Goal: Communication & Community: Answer question/provide support

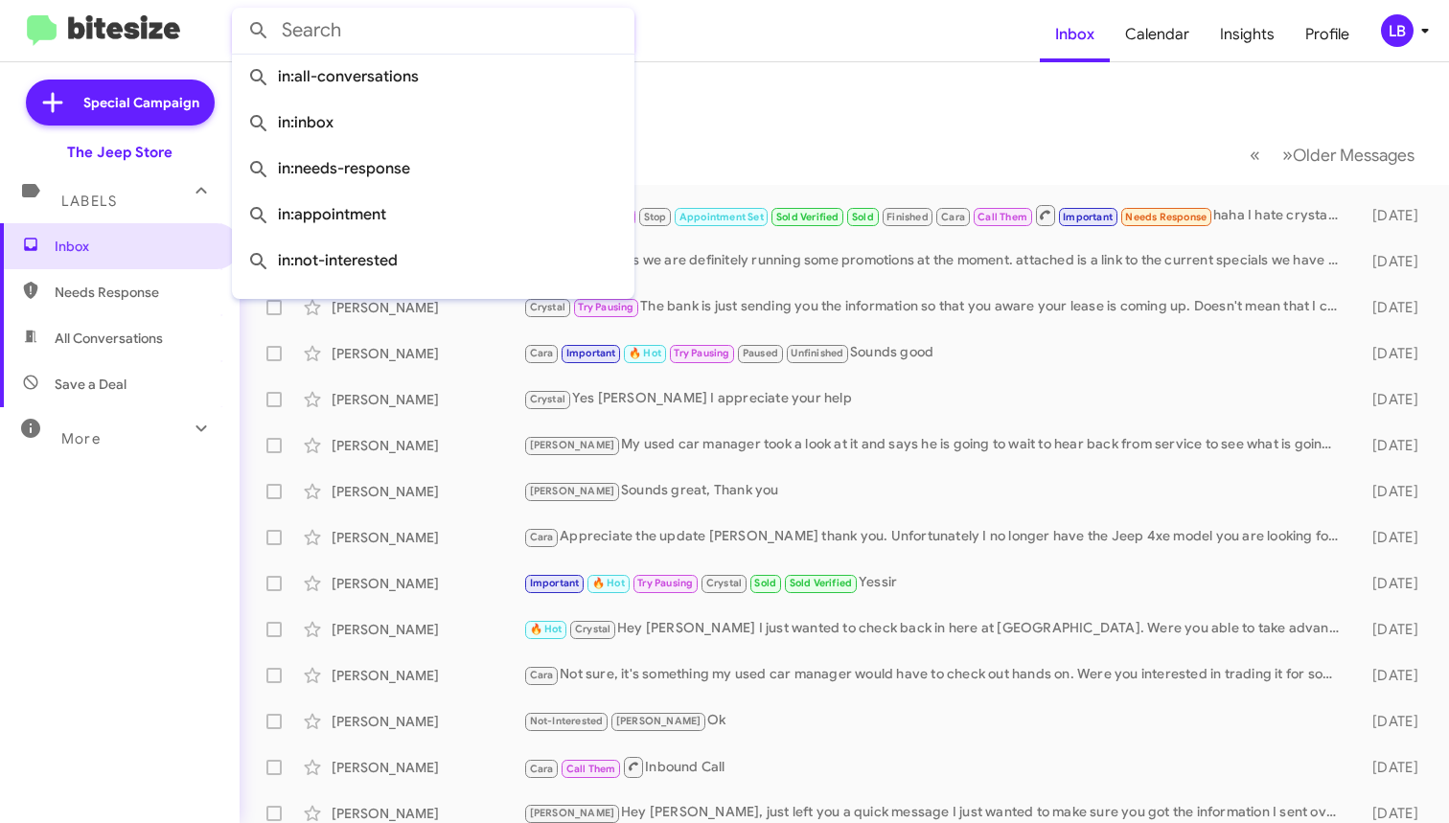
click at [496, 20] on input "text" at bounding box center [433, 31] width 403 height 46
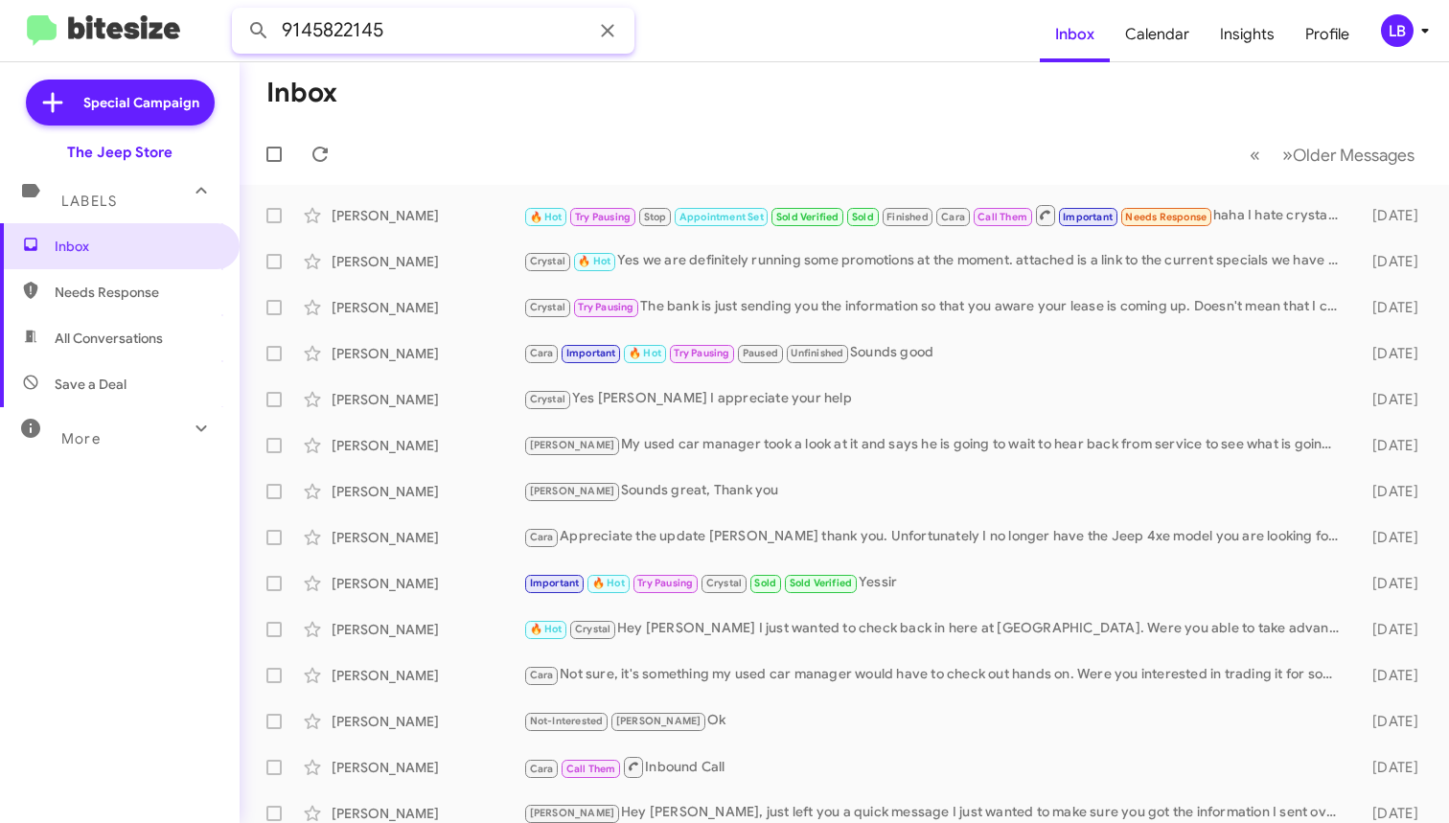
type input "9145822145"
click at [259, 31] on button at bounding box center [259, 31] width 38 height 38
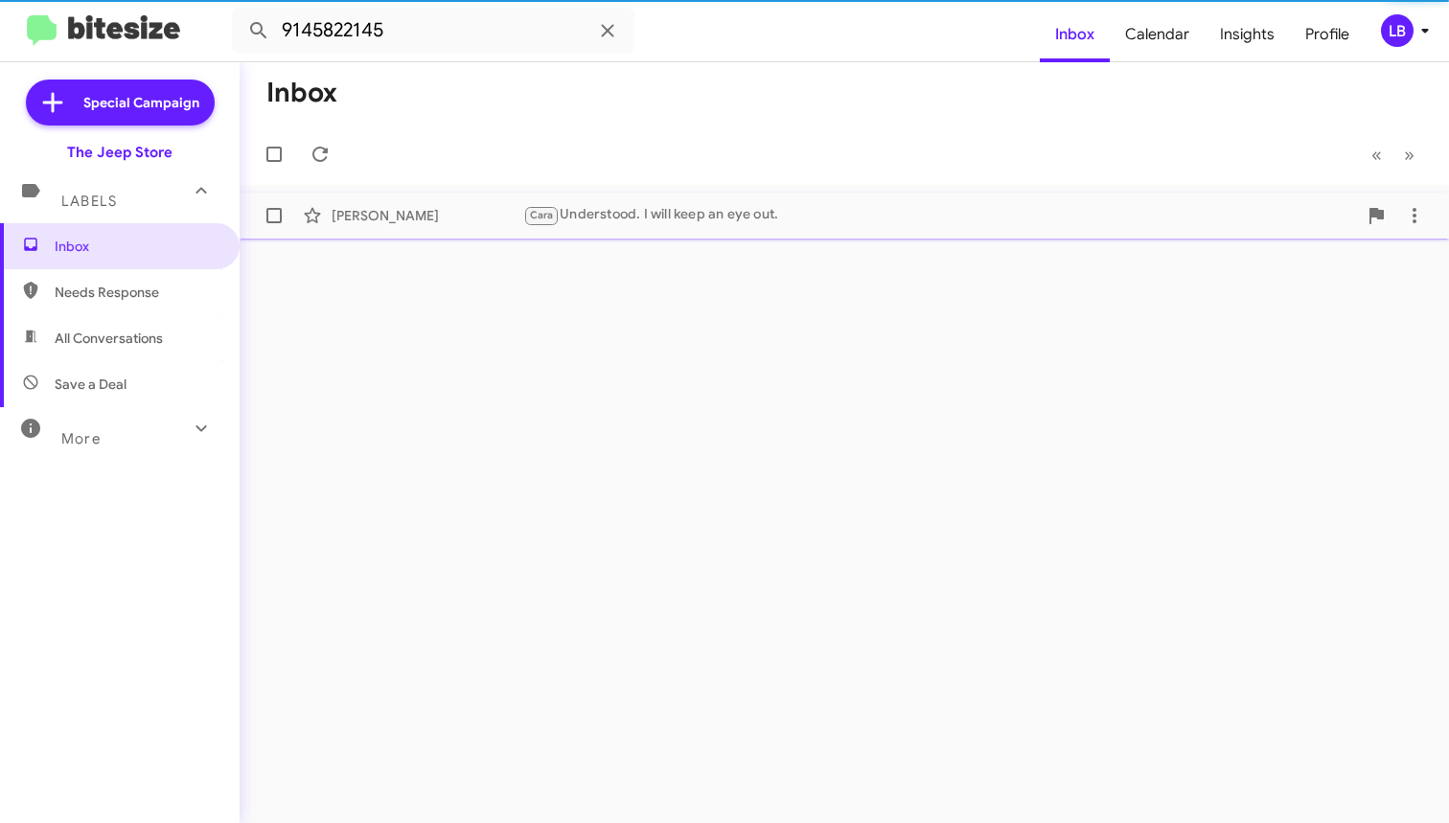
click at [726, 205] on div "Cara Understood. I will keep an eye out." at bounding box center [940, 215] width 834 height 22
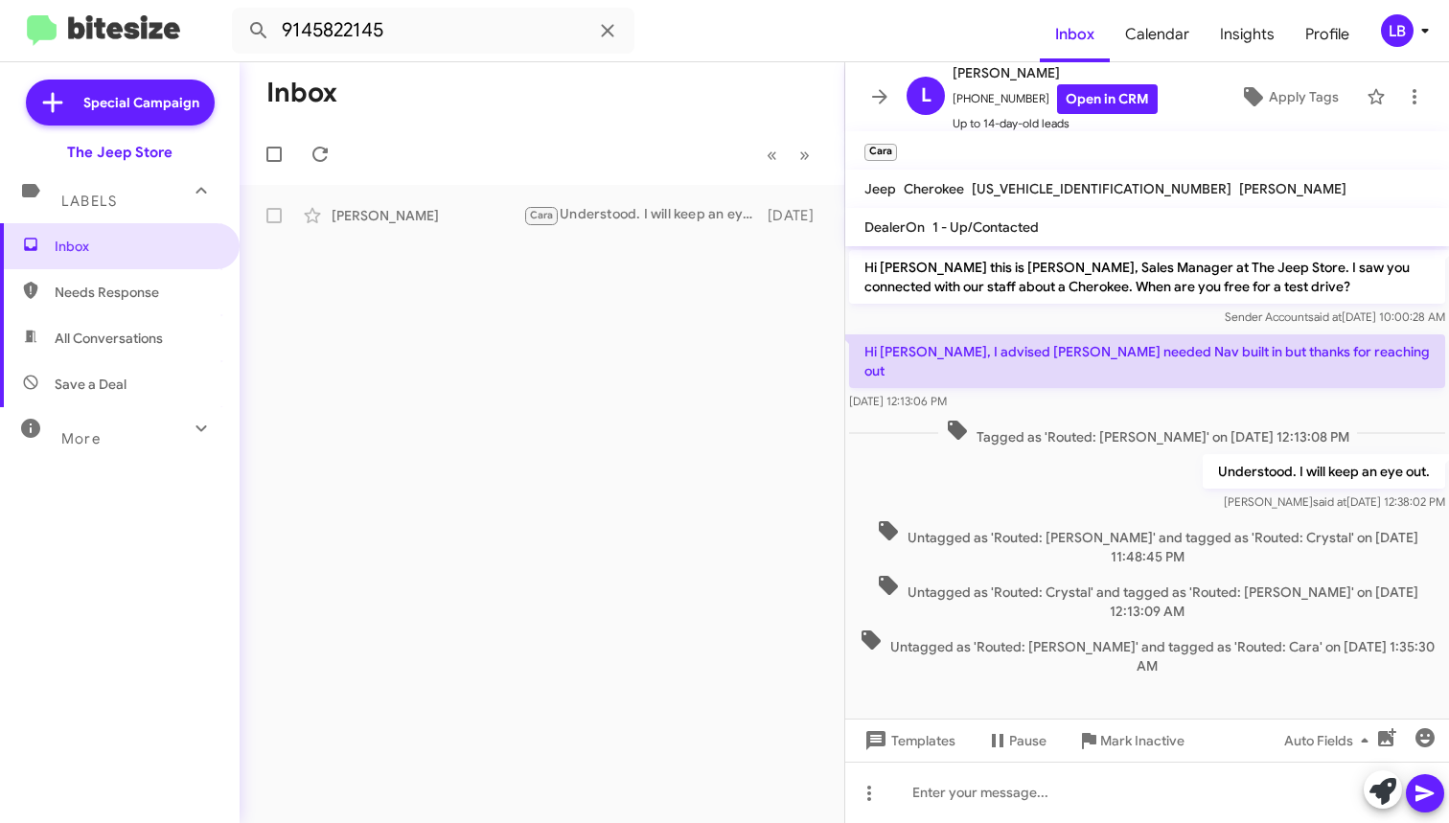
click at [1035, 429] on div "Tagged as 'Routed: [PERSON_NAME]' on [DATE] 12:13:08 PM" at bounding box center [1147, 432] width 604 height 35
drag, startPoint x: 1020, startPoint y: 774, endPoint x: 1019, endPoint y: 784, distance: 9.6
click at [1020, 775] on div at bounding box center [1147, 792] width 604 height 61
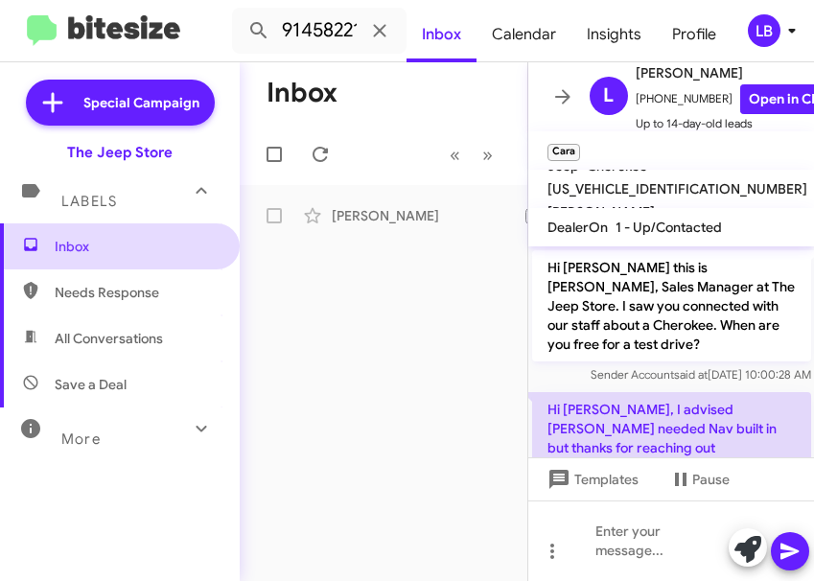
click at [66, 244] on span "Inbox" at bounding box center [136, 246] width 163 height 19
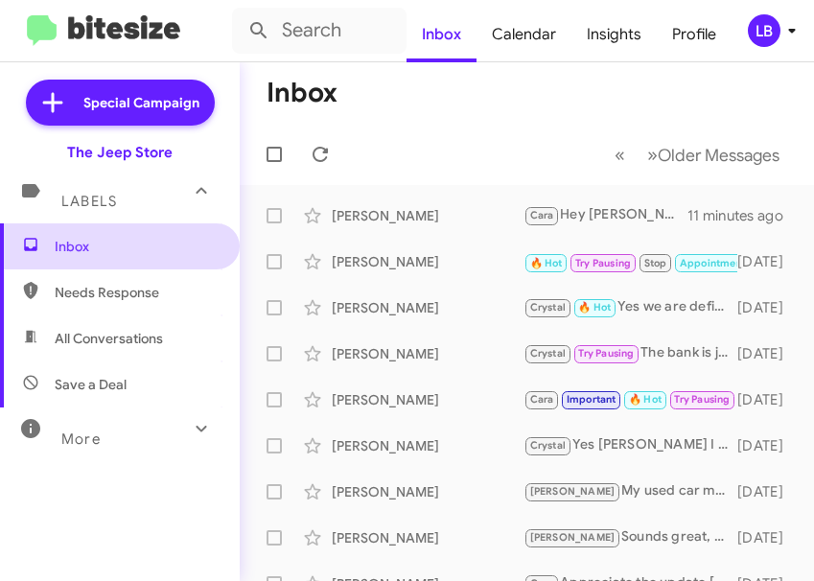
click at [164, 254] on span "Inbox" at bounding box center [136, 246] width 163 height 19
click at [158, 291] on span "Needs Response" at bounding box center [136, 292] width 163 height 19
type input "in:needs-response"
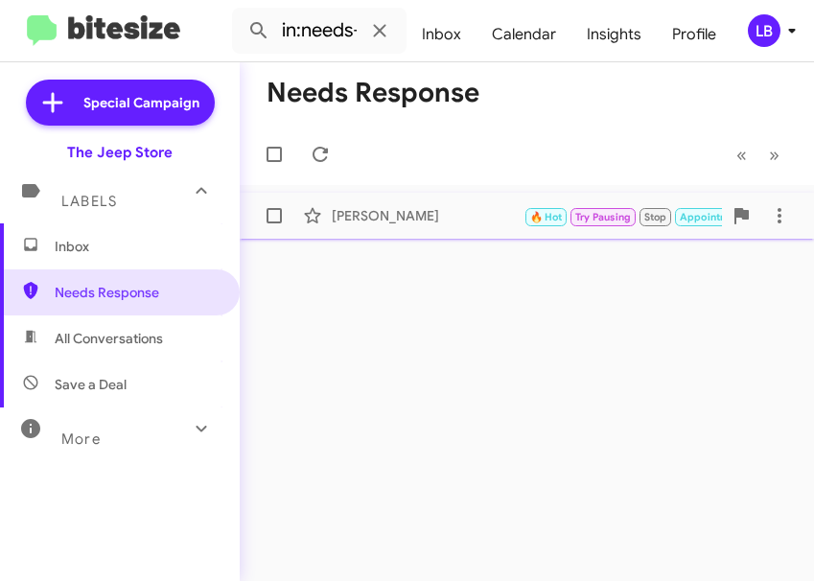
click at [491, 219] on div "[PERSON_NAME]" at bounding box center [428, 215] width 192 height 19
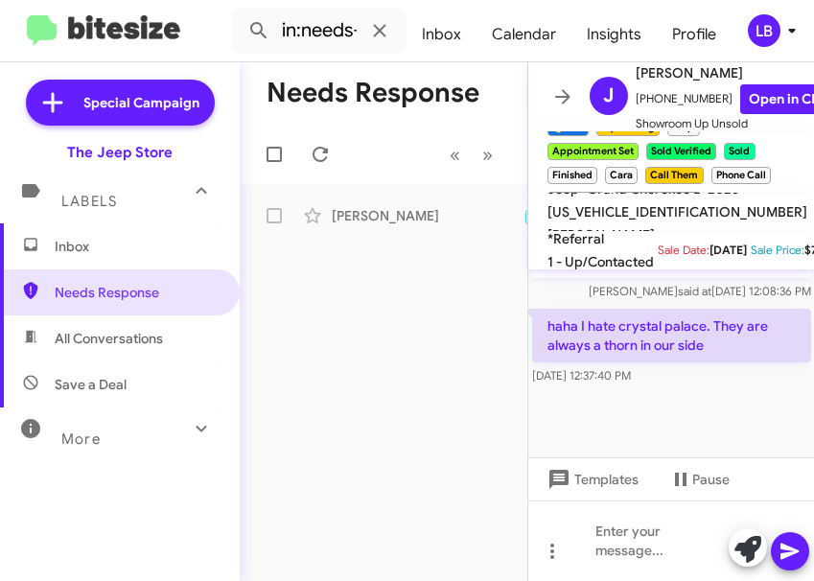
scroll to position [1668, 0]
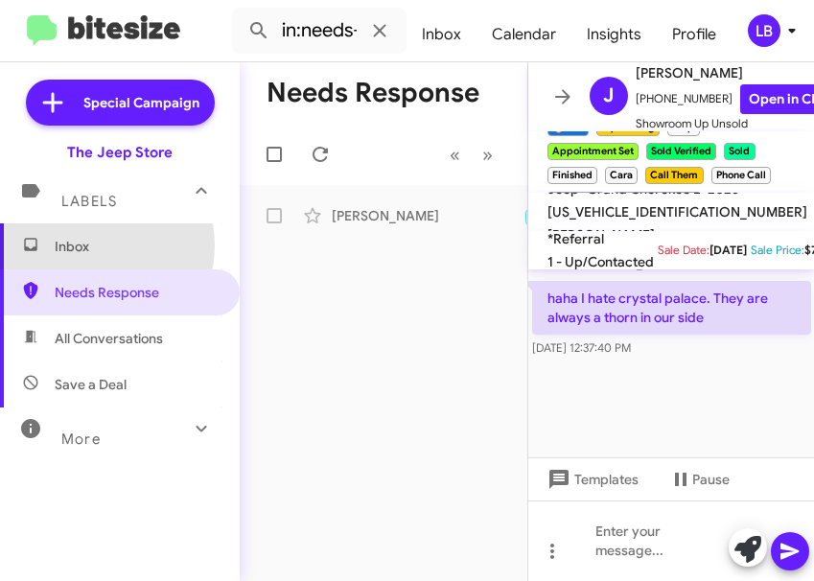
click at [87, 245] on span "Inbox" at bounding box center [136, 246] width 163 height 19
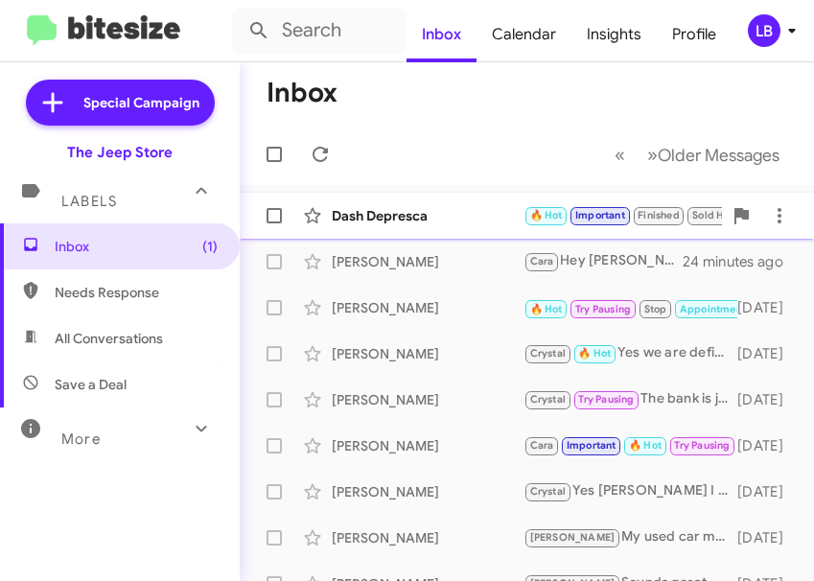
click at [444, 232] on div "Dash Depresca 🔥 Hot Important Finished Sold Historic Sold Responded Historic Cr…" at bounding box center [526, 215] width 543 height 38
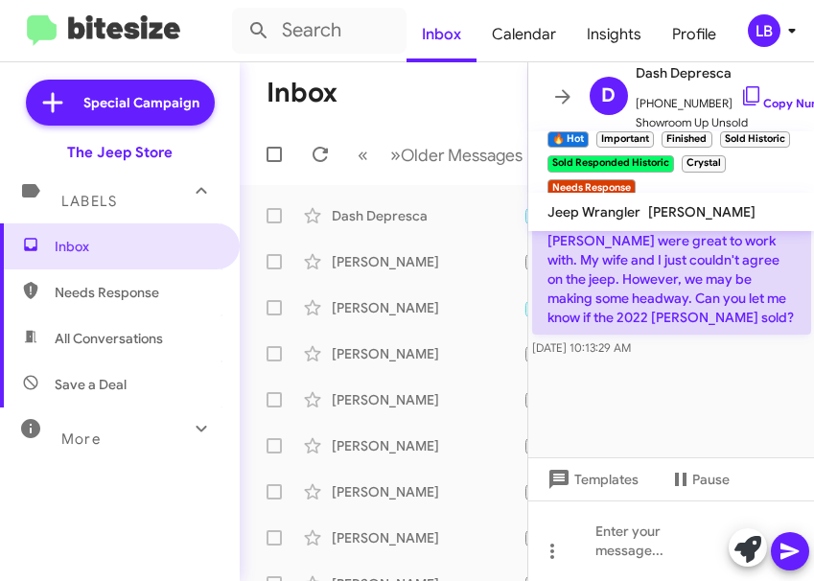
scroll to position [1689, 0]
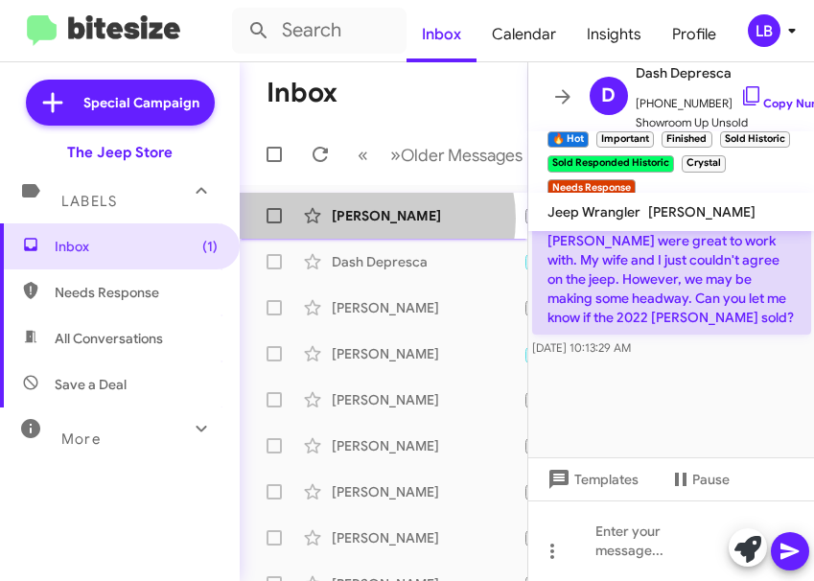
click at [371, 225] on div "[PERSON_NAME]" at bounding box center [428, 215] width 192 height 19
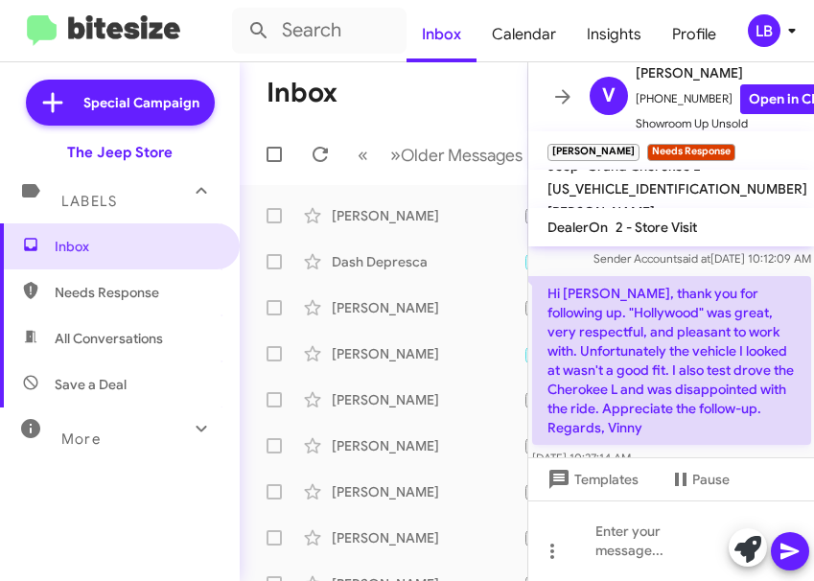
scroll to position [185, 0]
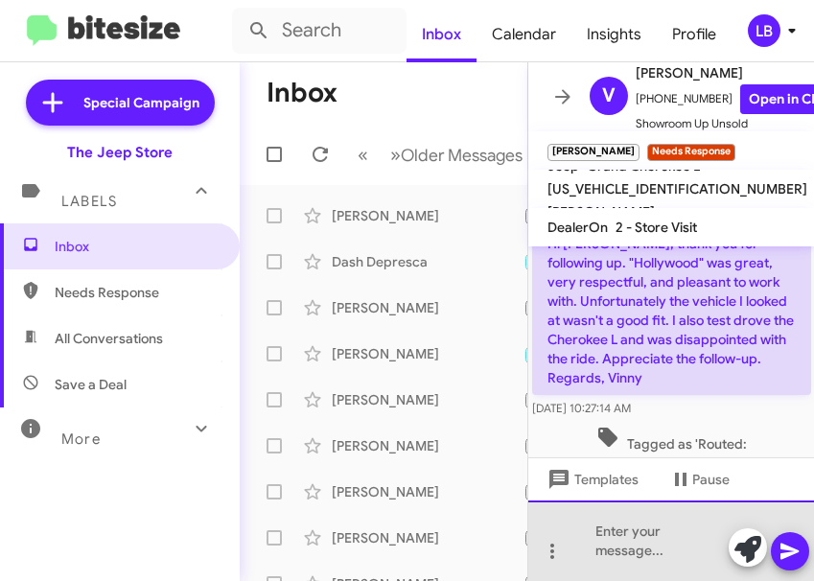
click at [696, 523] on div at bounding box center [671, 540] width 287 height 81
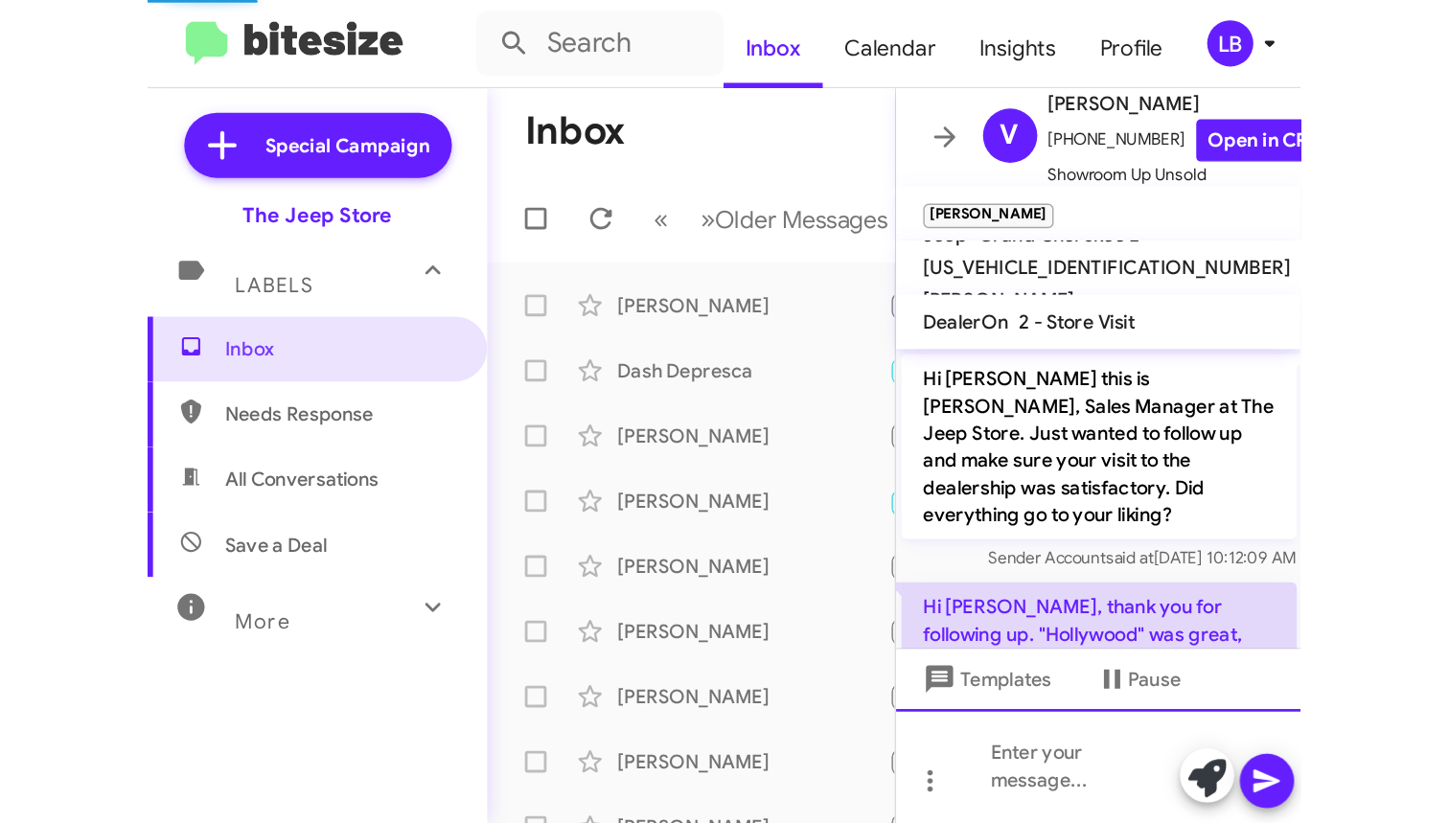
scroll to position [327, 0]
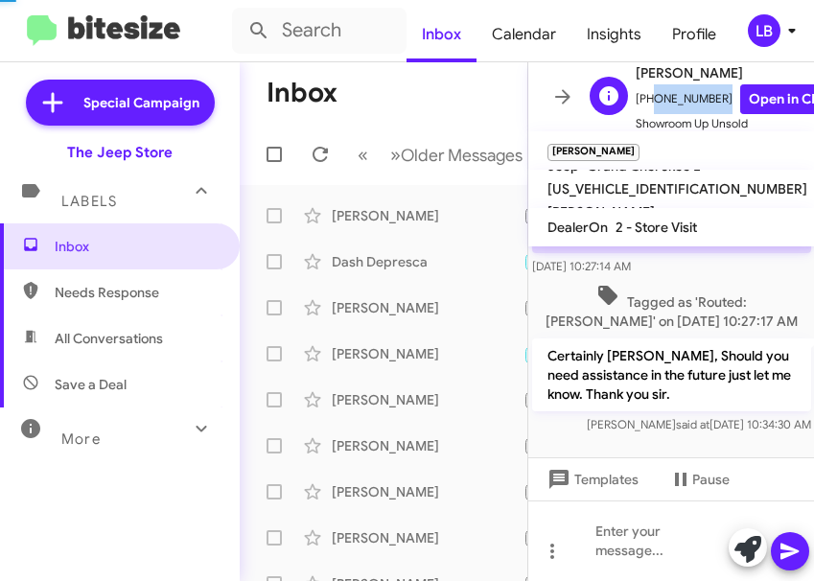
drag, startPoint x: 711, startPoint y: 90, endPoint x: 644, endPoint y: 102, distance: 68.1
click at [644, 102] on span "[PHONE_NUMBER] Open in CRM" at bounding box center [737, 99] width 205 height 30
copy span "7327357721"
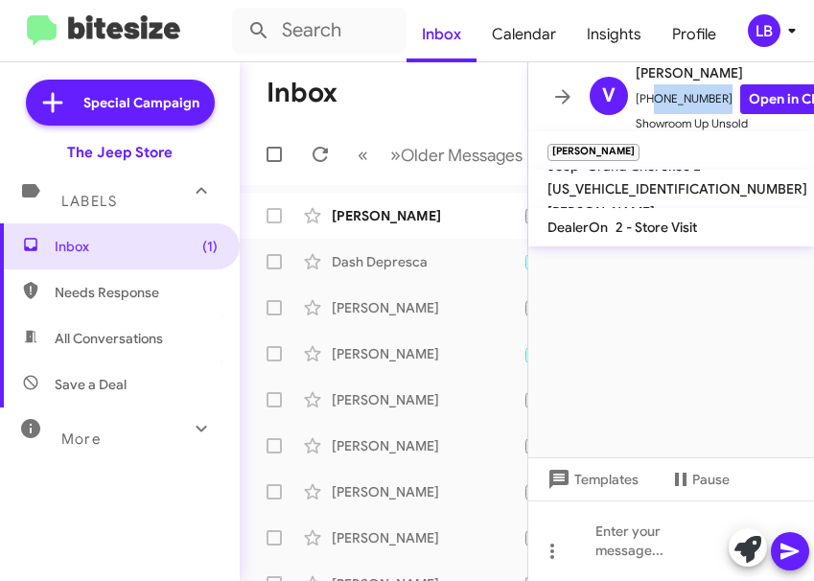
scroll to position [0, 0]
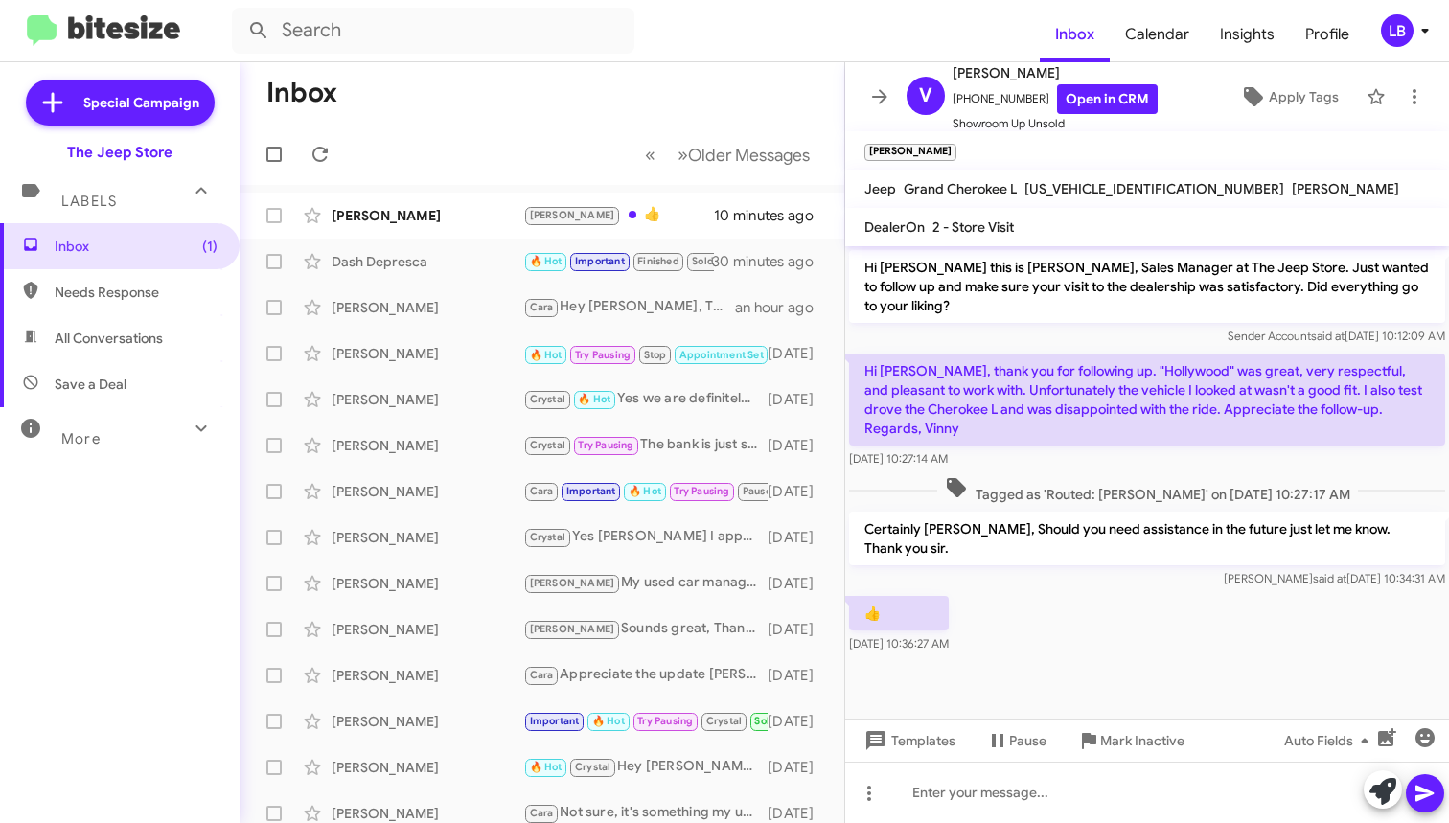
click at [537, 108] on mat-toolbar-row "Inbox" at bounding box center [542, 92] width 605 height 61
click at [490, 212] on div "[PERSON_NAME]" at bounding box center [428, 215] width 192 height 19
click at [1116, 704] on cdk-virtual-scroll-viewport "Hi [PERSON_NAME] this is [PERSON_NAME], Sales Manager at The Jeep Store. Just w…" at bounding box center [1147, 482] width 604 height 472
click at [1120, 722] on div "Templates Pause Mark Inactive Auto Fields" at bounding box center [1147, 740] width 604 height 43
click at [1121, 744] on span "Mark Inactive" at bounding box center [1142, 741] width 84 height 35
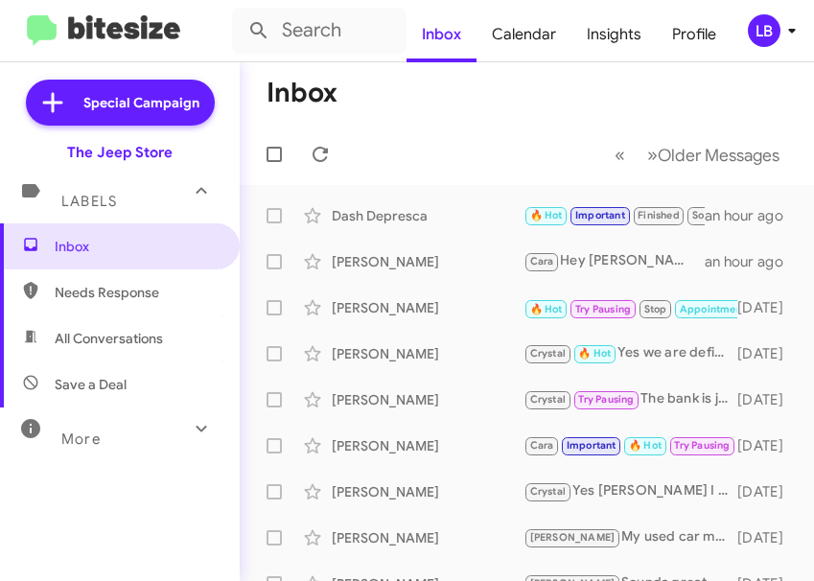
click at [78, 430] on span "More" at bounding box center [80, 438] width 39 height 17
click at [626, 31] on span "Insights" at bounding box center [613, 35] width 85 height 56
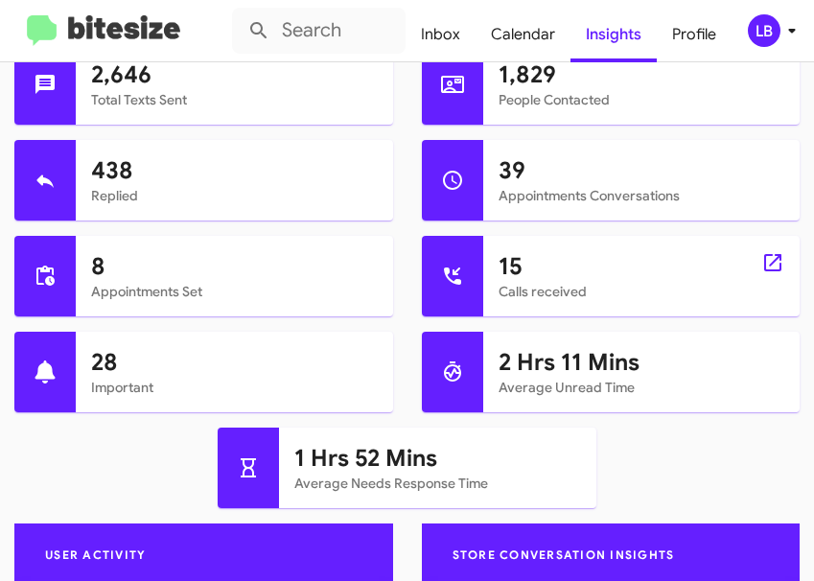
scroll to position [767, 0]
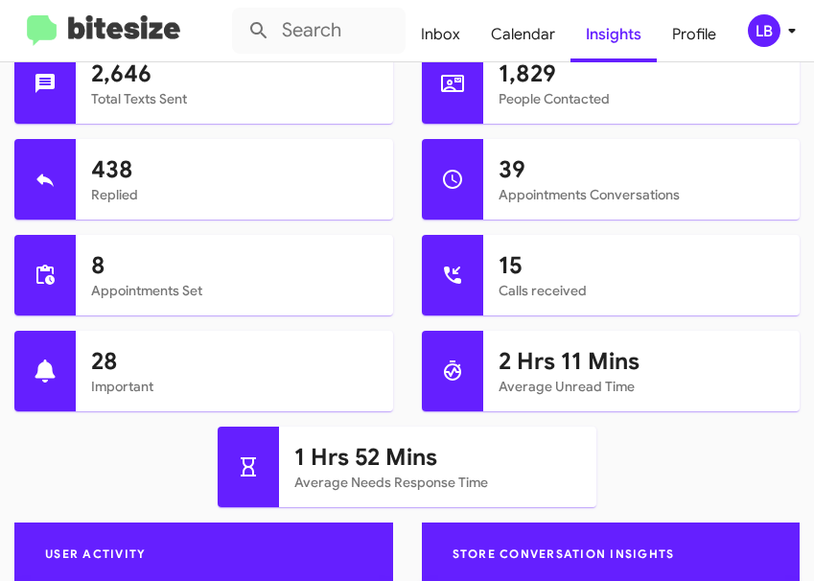
click at [538, 354] on h1 "2 Hrs 11 Mins" at bounding box center [641, 361] width 287 height 31
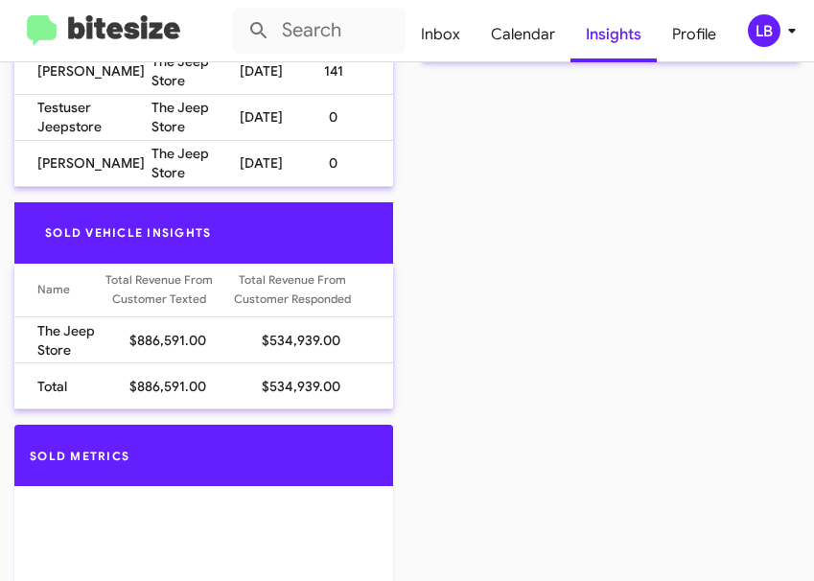
scroll to position [1459, 0]
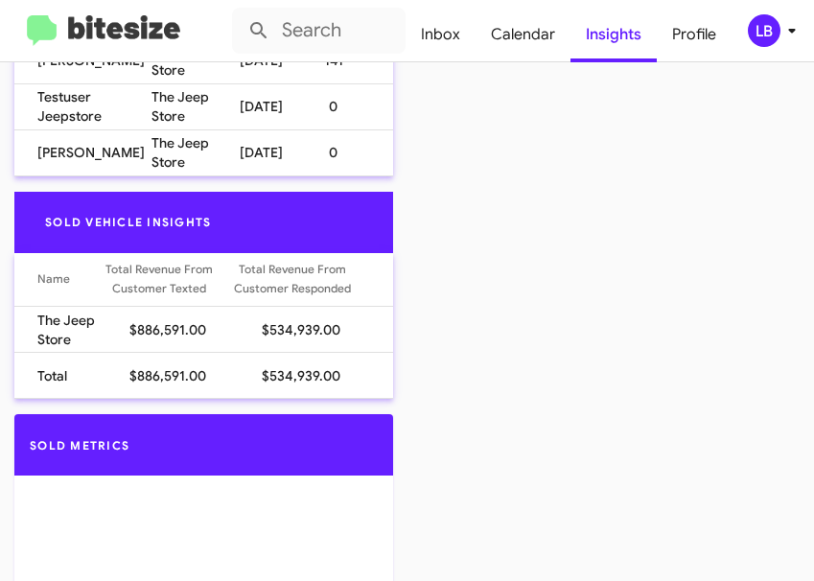
click at [538, 354] on div "Sold Vehicle Insights Name Total Revenue From Customer Texted Total Revenue Fro…" at bounding box center [407, 303] width 814 height 223
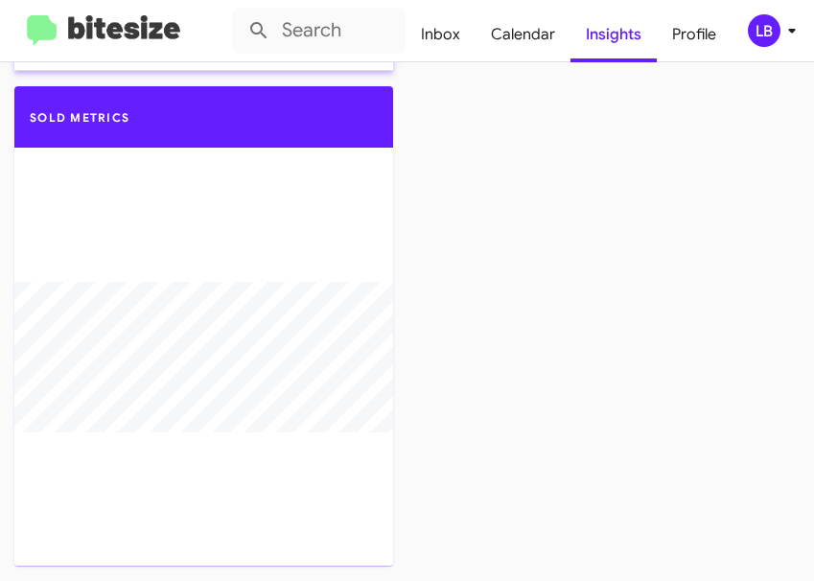
scroll to position [1799, 0]
click at [48, 35] on img at bounding box center [103, 31] width 153 height 32
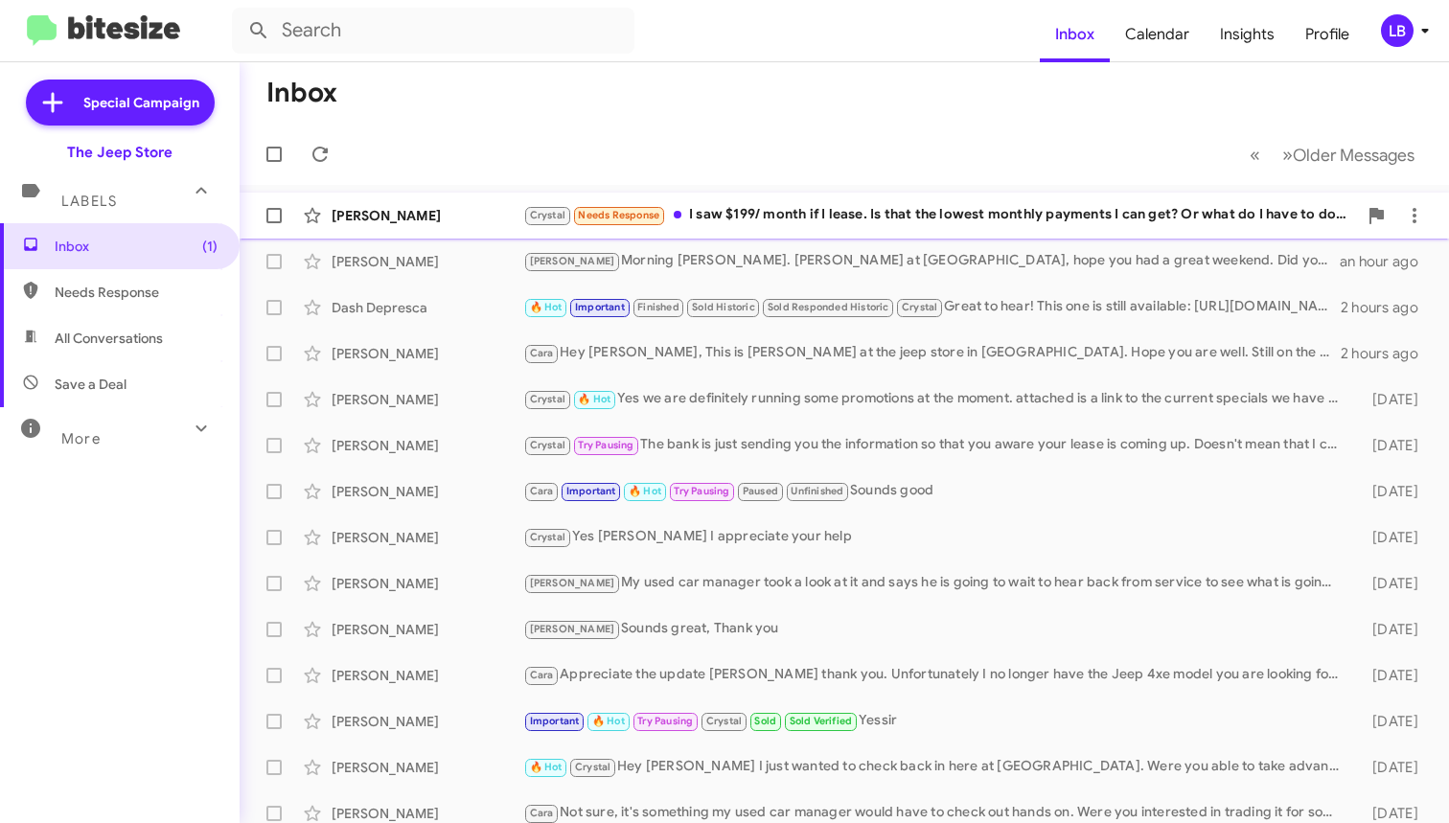
click at [395, 211] on div "[PERSON_NAME]" at bounding box center [428, 215] width 192 height 19
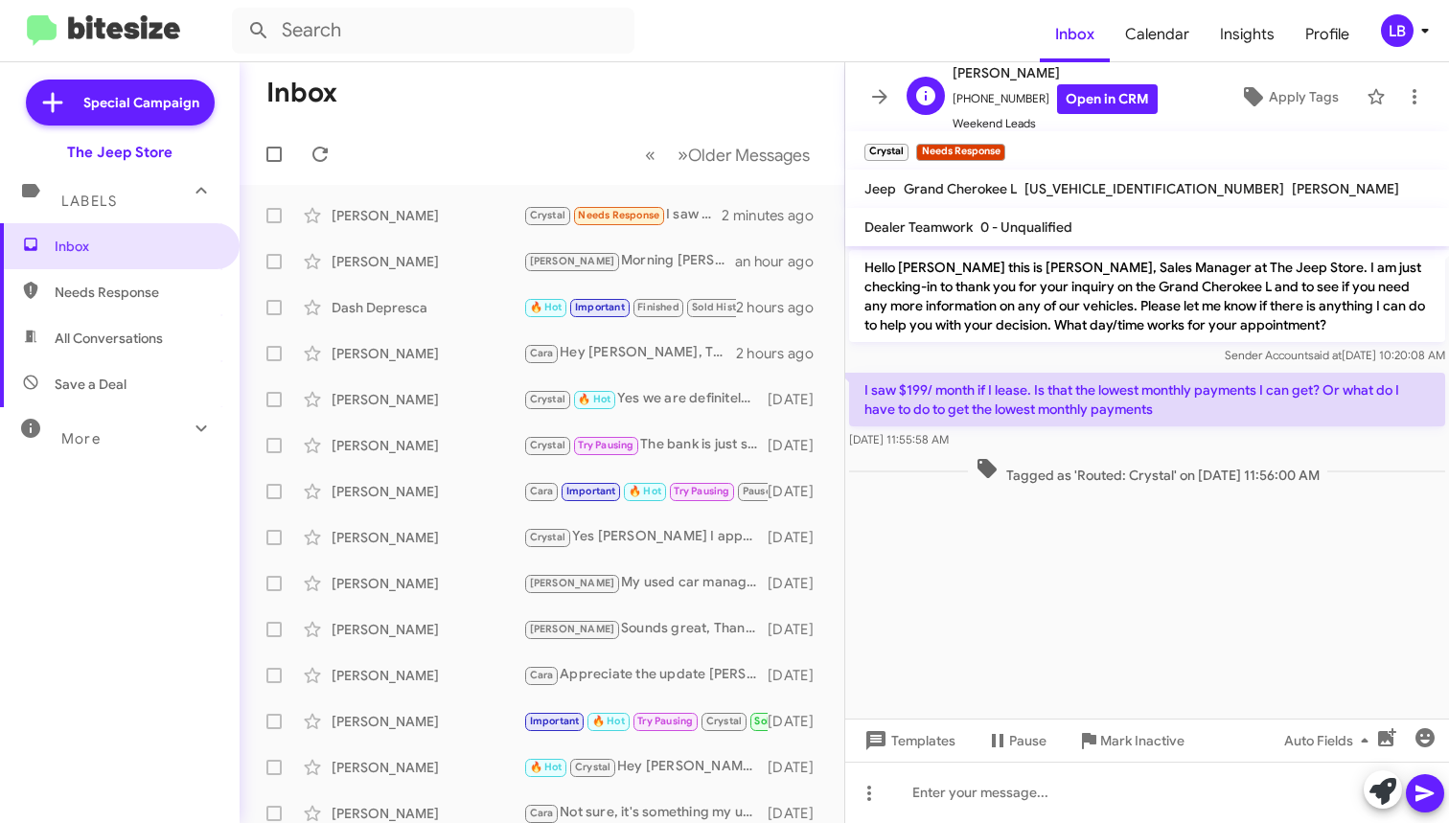
drag, startPoint x: 1028, startPoint y: 101, endPoint x: 961, endPoint y: 110, distance: 67.8
click at [961, 110] on span "[PHONE_NUMBER] Open in CRM" at bounding box center [1055, 99] width 205 height 30
copy span "7326392197"
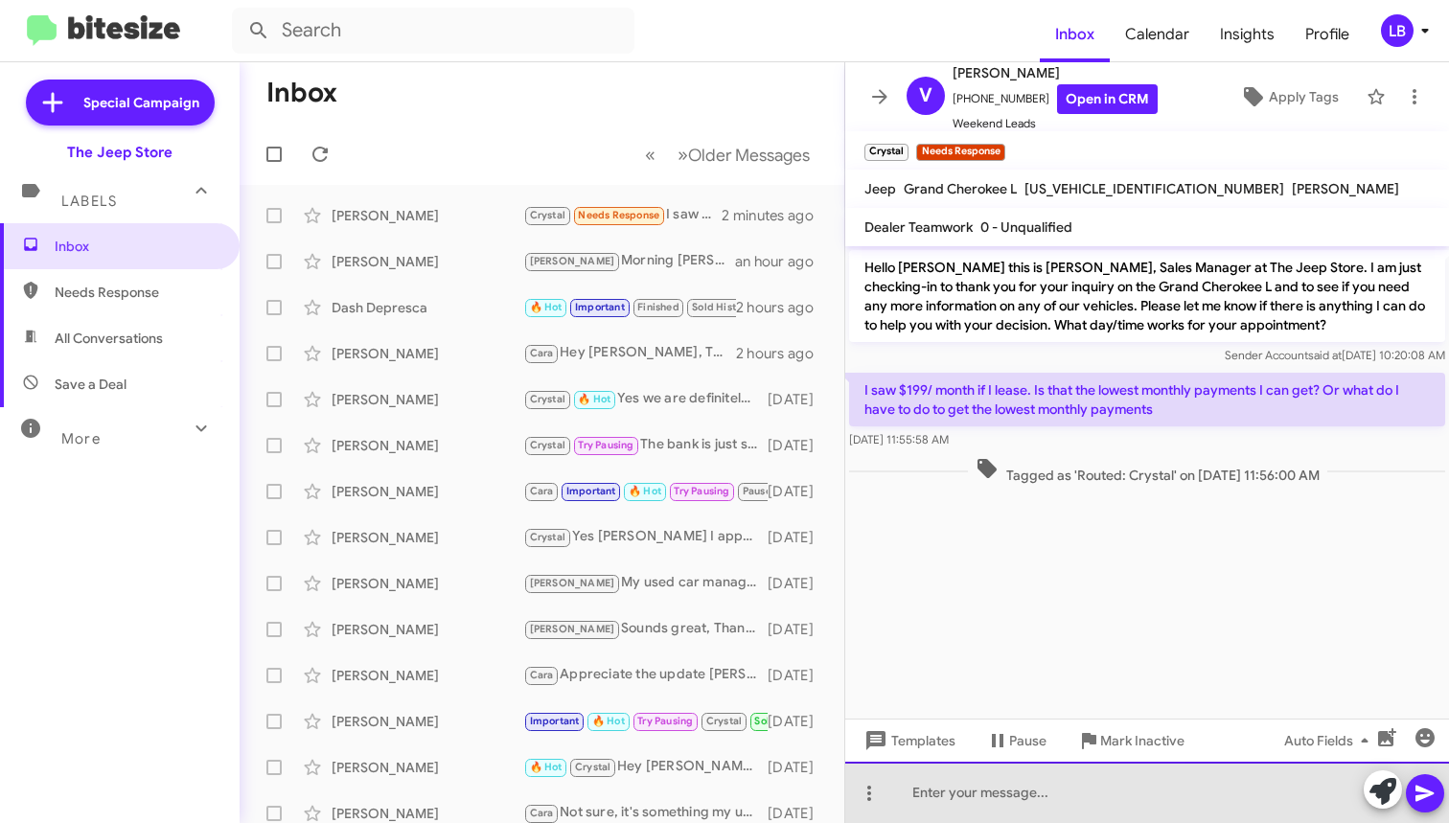
click at [1074, 795] on div at bounding box center [1147, 792] width 604 height 61
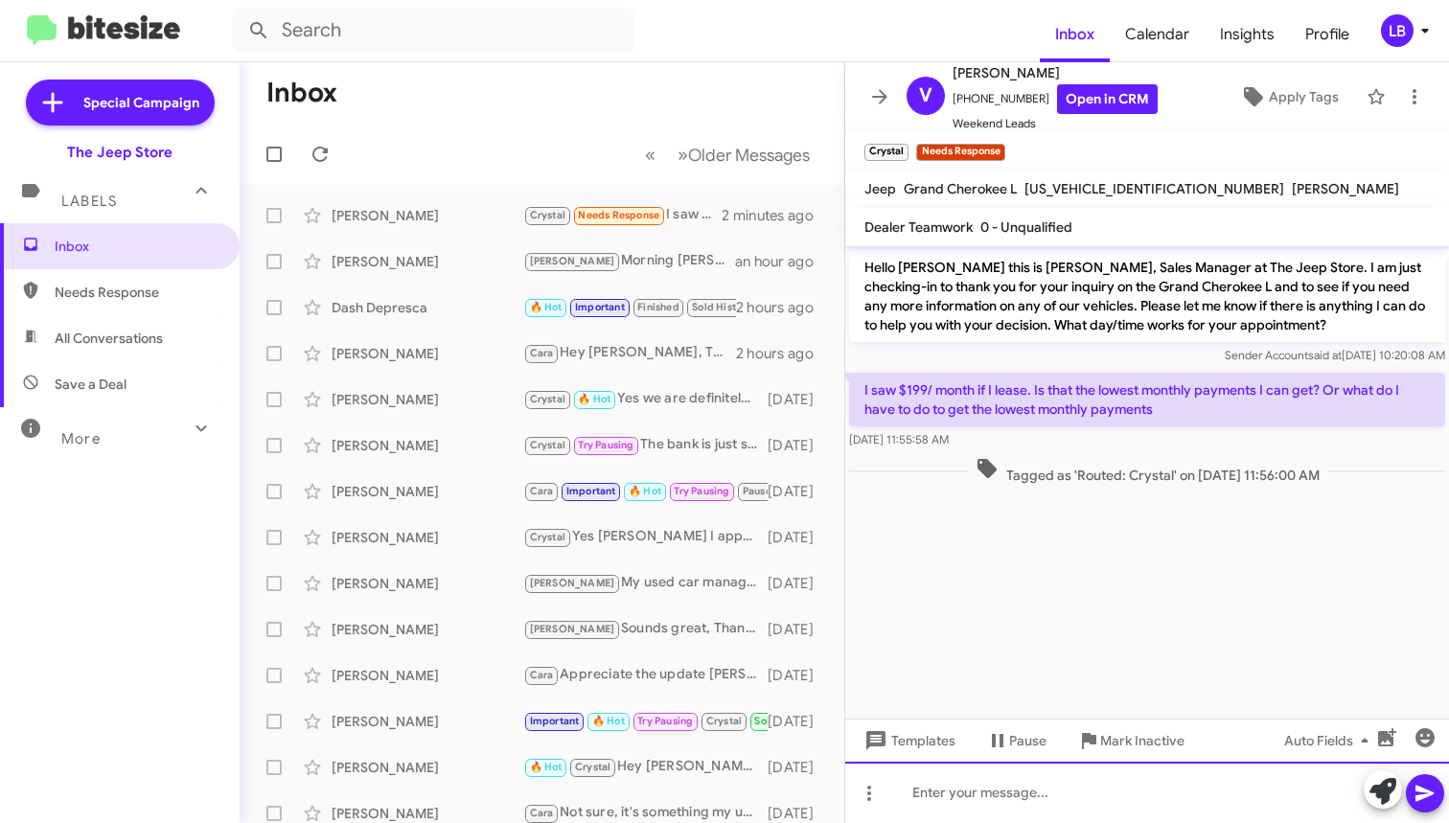
click at [1070, 792] on div at bounding box center [1147, 792] width 604 height 61
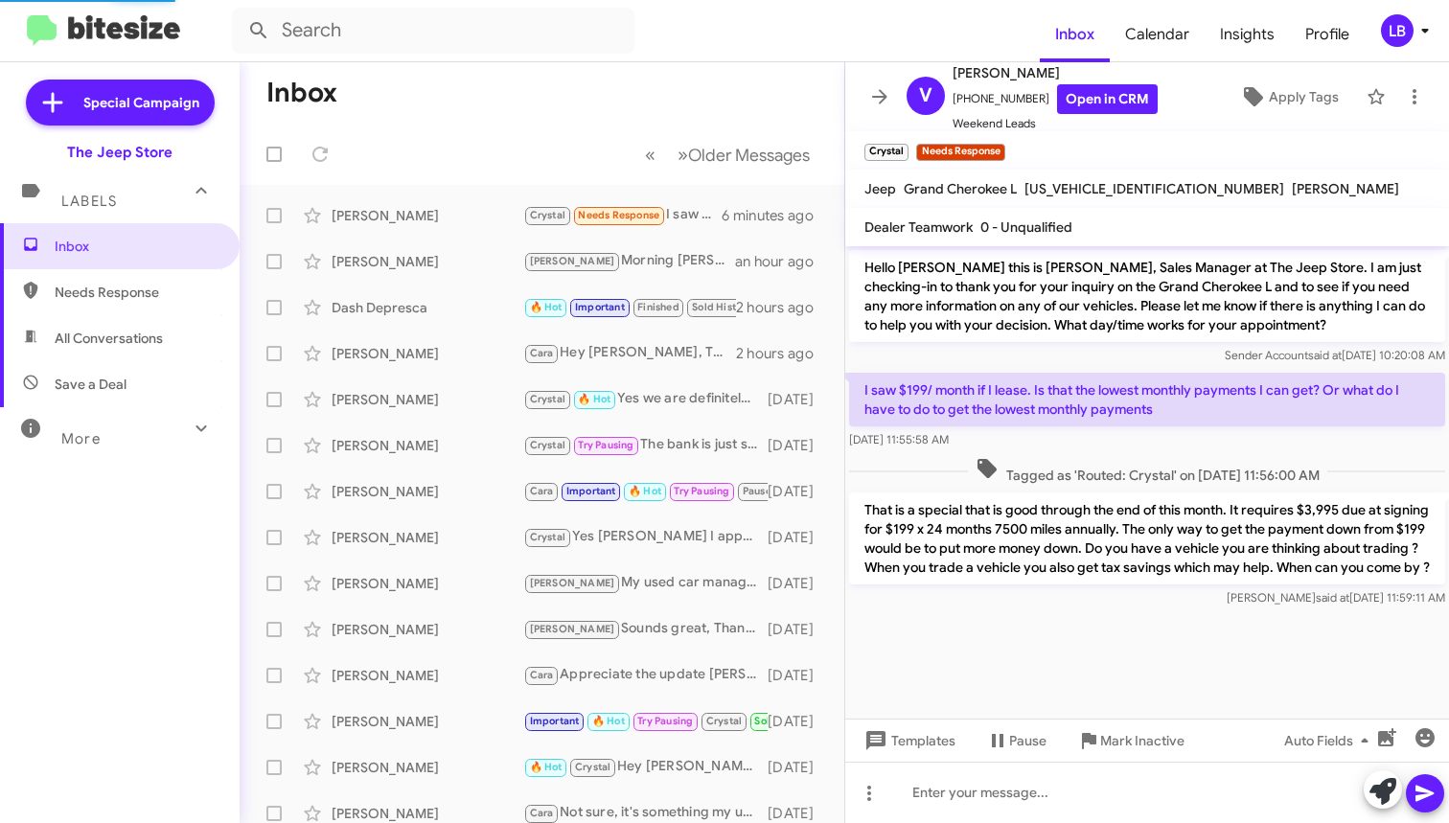
scroll to position [1, 0]
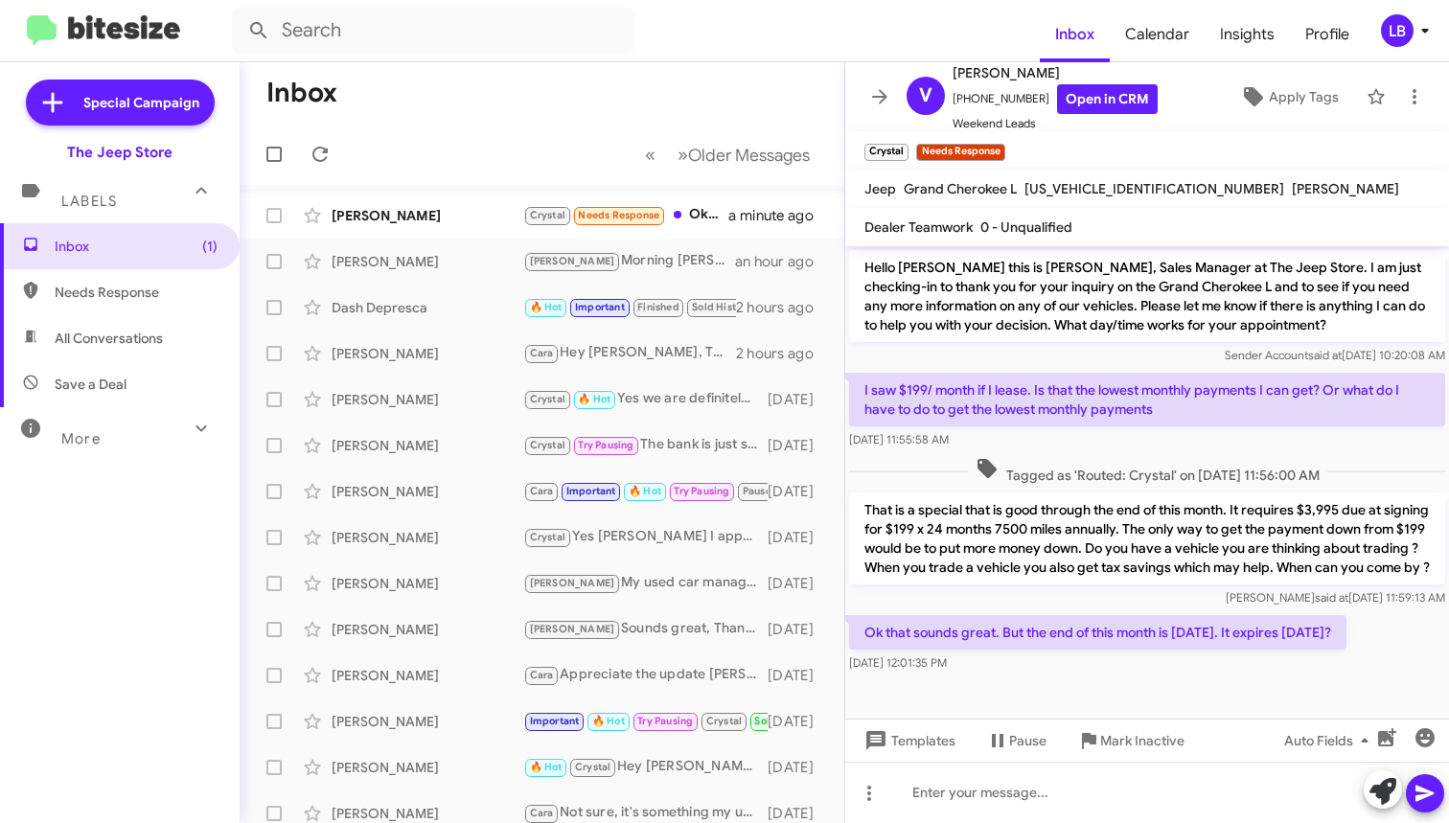
click at [1262, 433] on div "[DATE] 11:55:58 AM" at bounding box center [1147, 439] width 596 height 19
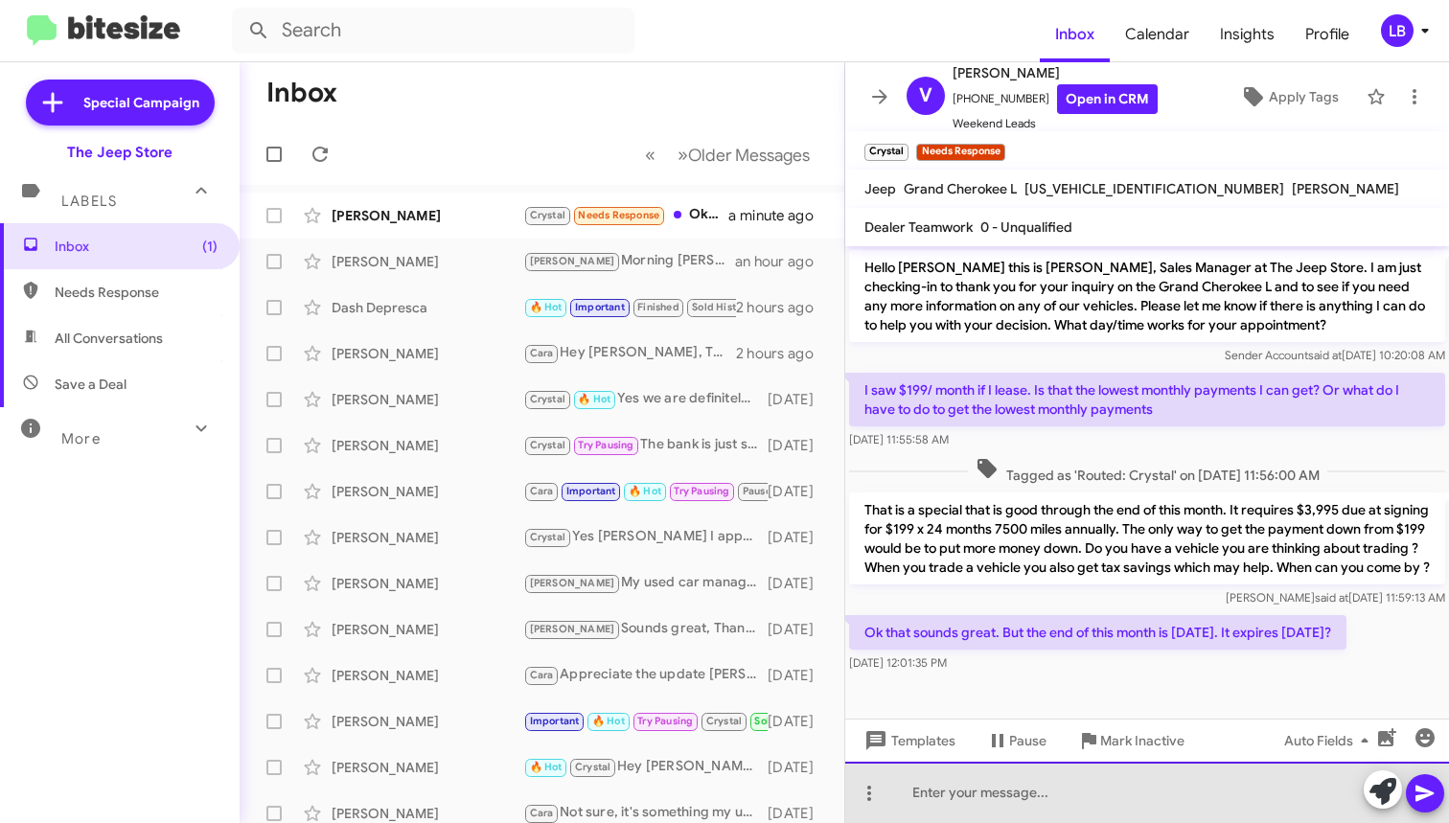
click at [1142, 790] on div at bounding box center [1147, 792] width 604 height 61
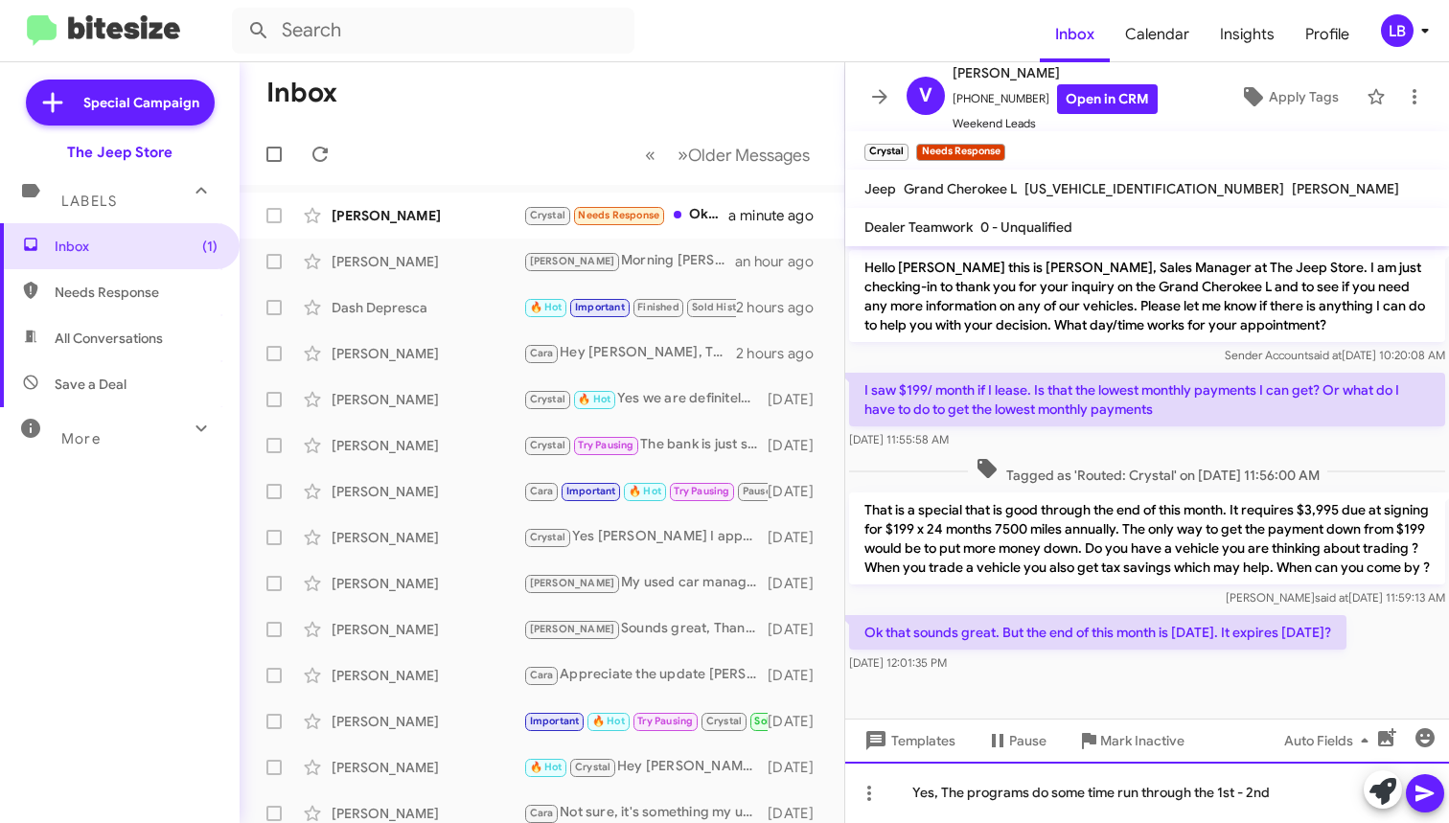
click at [1113, 798] on div "Yes, The programs do some time run through the 1st - 2nd" at bounding box center [1147, 792] width 604 height 61
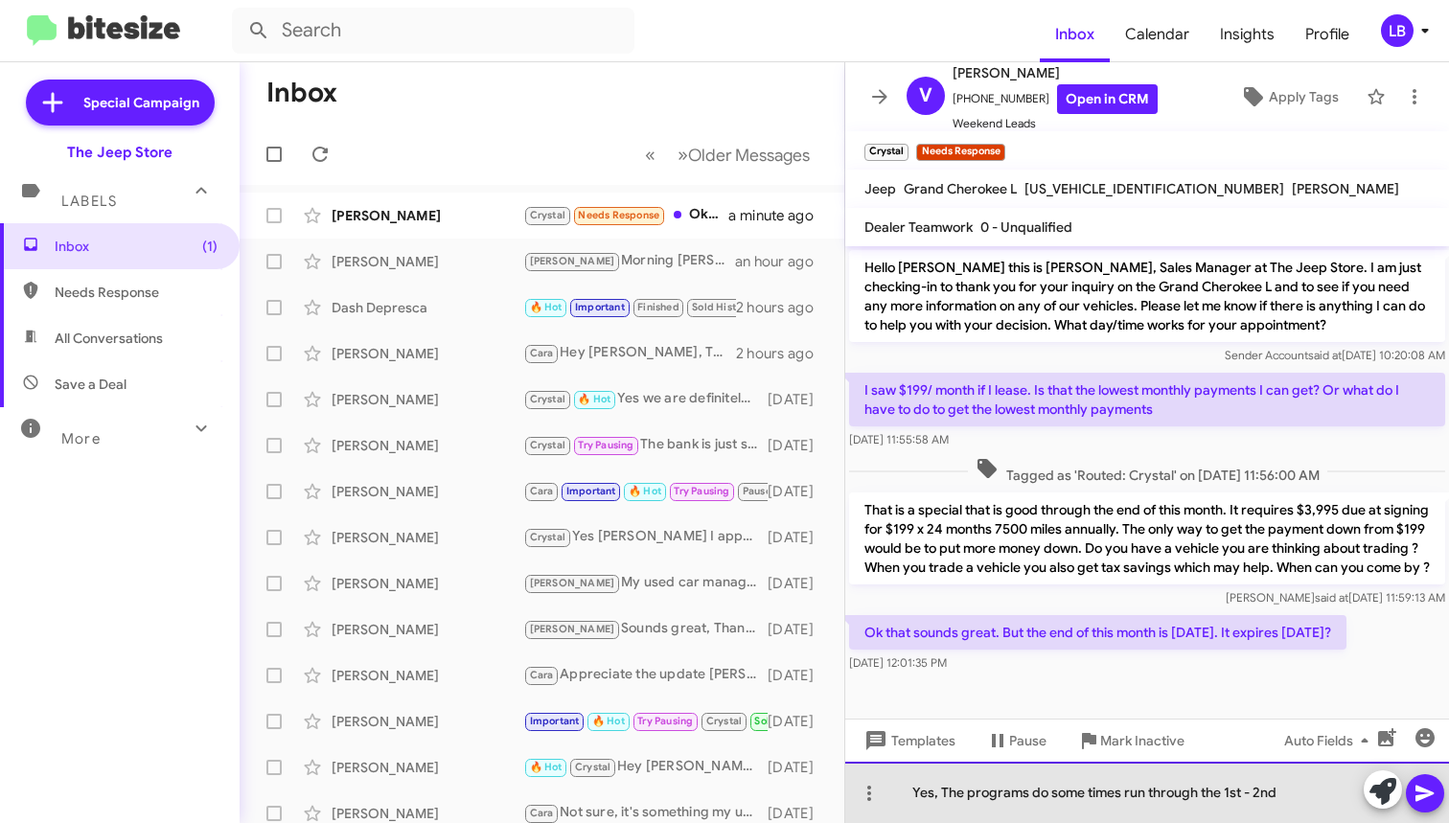
click at [1303, 803] on div "Yes, The programs do some times run through the 1st - 2nd" at bounding box center [1147, 792] width 604 height 61
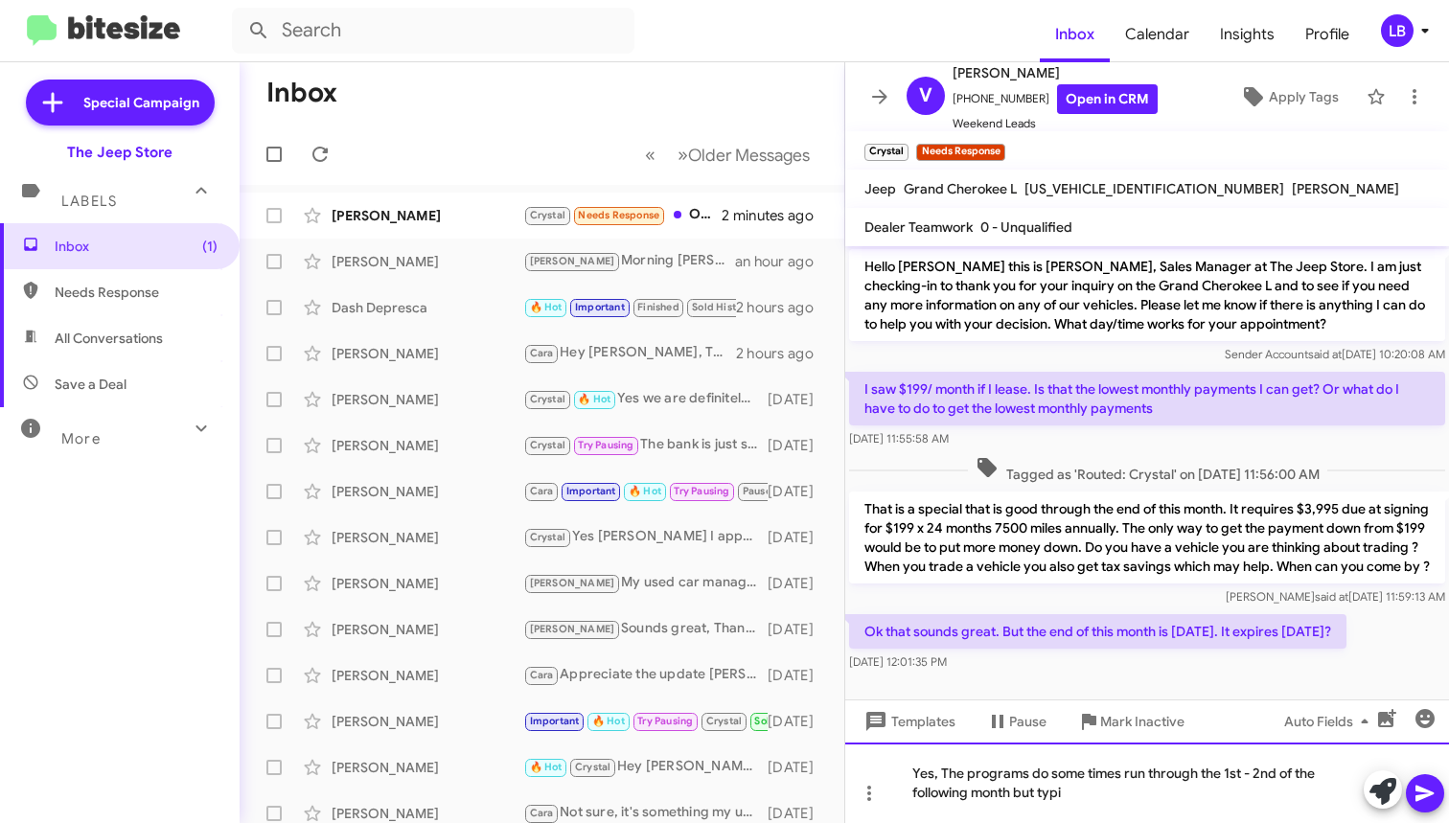
click at [1229, 780] on div "Yes, The programs do some times run through the 1st - 2nd of the following mont…" at bounding box center [1147, 783] width 604 height 81
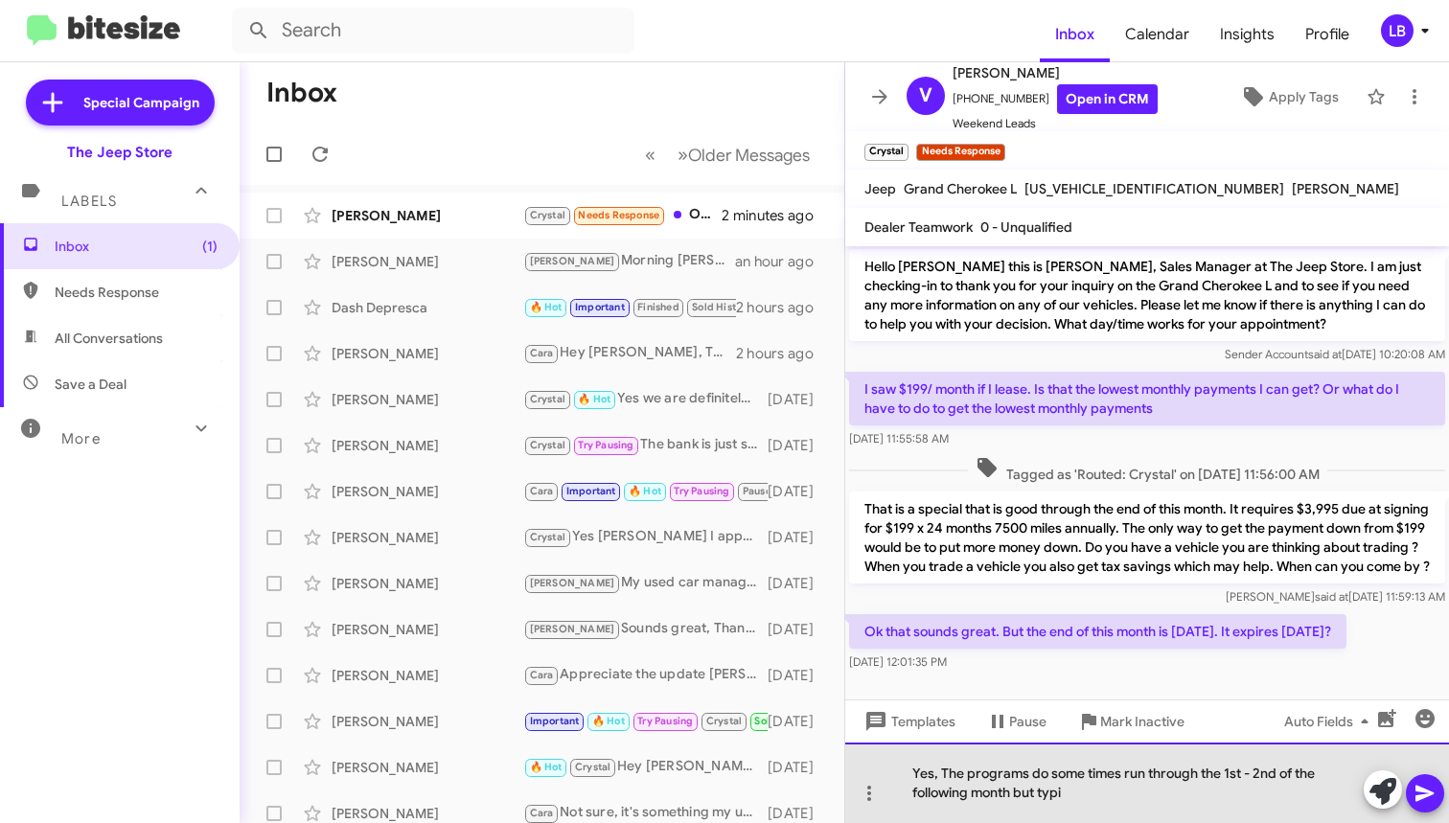
drag, startPoint x: 1227, startPoint y: 792, endPoint x: 938, endPoint y: 767, distance: 289.5
click at [938, 771] on div "Yes, The programs do some times run through the 1st - 2nd of the following mont…" at bounding box center [1147, 783] width 604 height 81
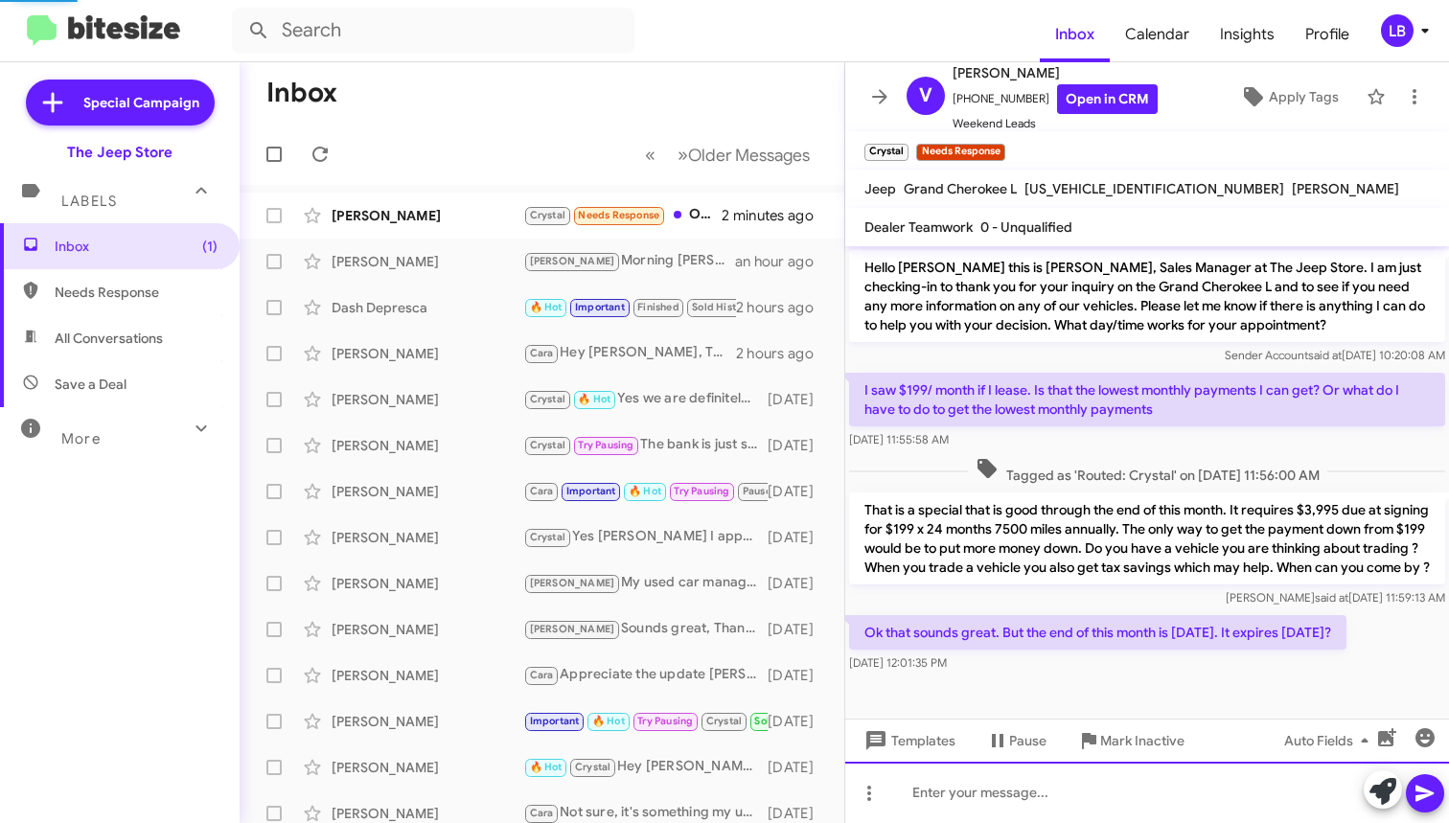
scroll to position [71, 0]
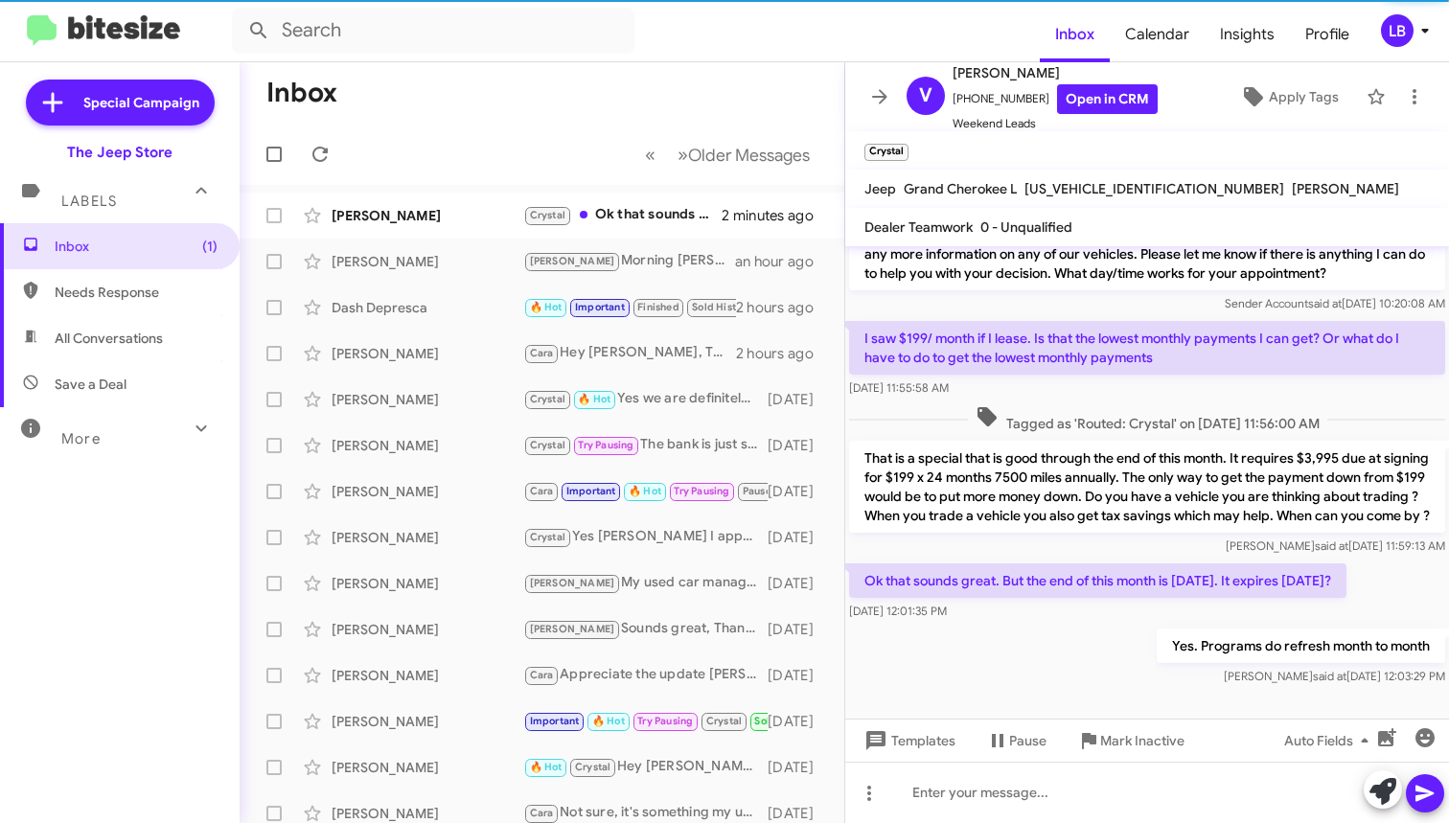
drag, startPoint x: 497, startPoint y: 181, endPoint x: 337, endPoint y: 44, distance: 210.7
click at [496, 180] on mat-toolbar-row "« Previous » Next Older Messages" at bounding box center [542, 154] width 605 height 61
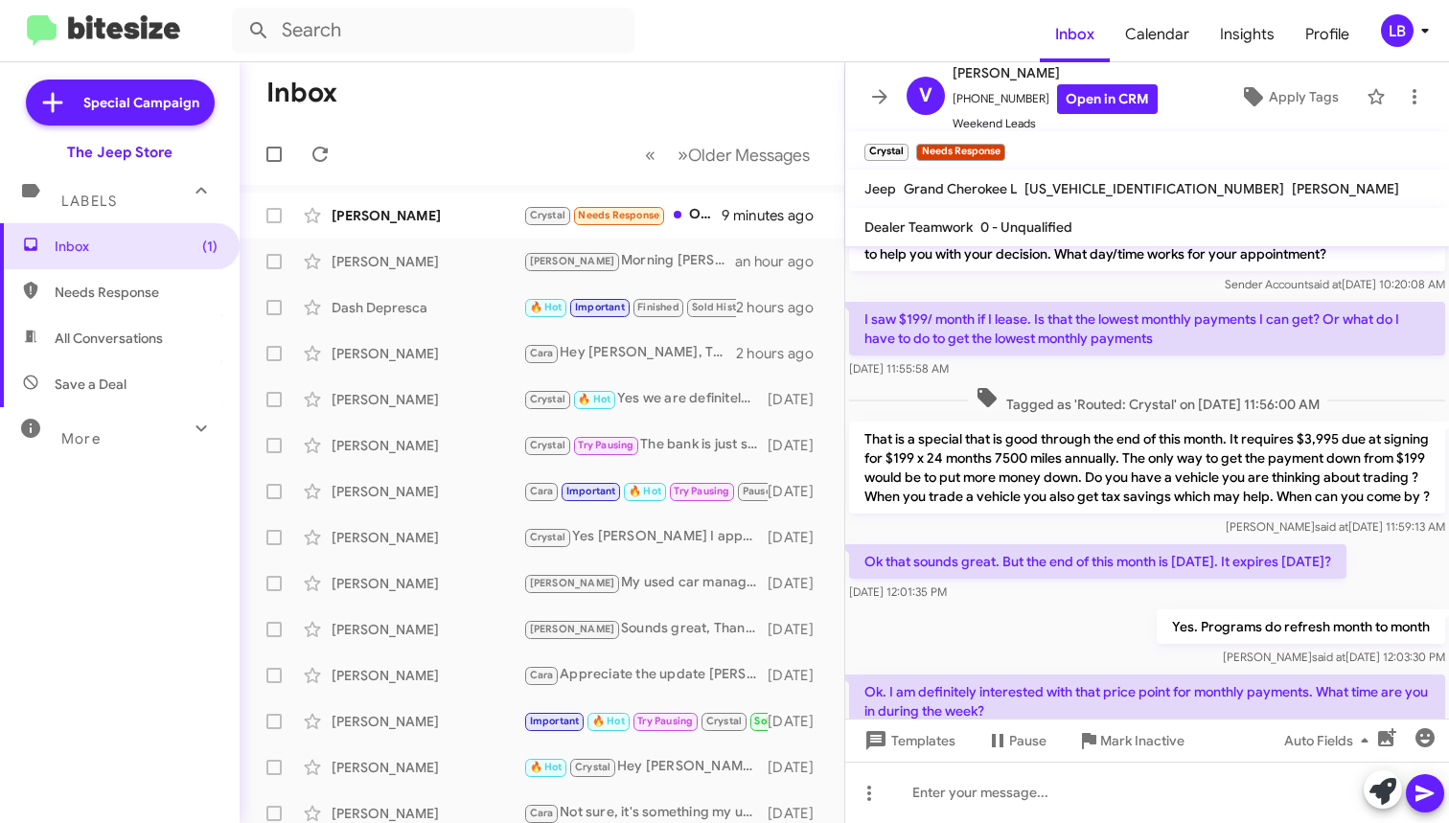
scroll to position [160, 0]
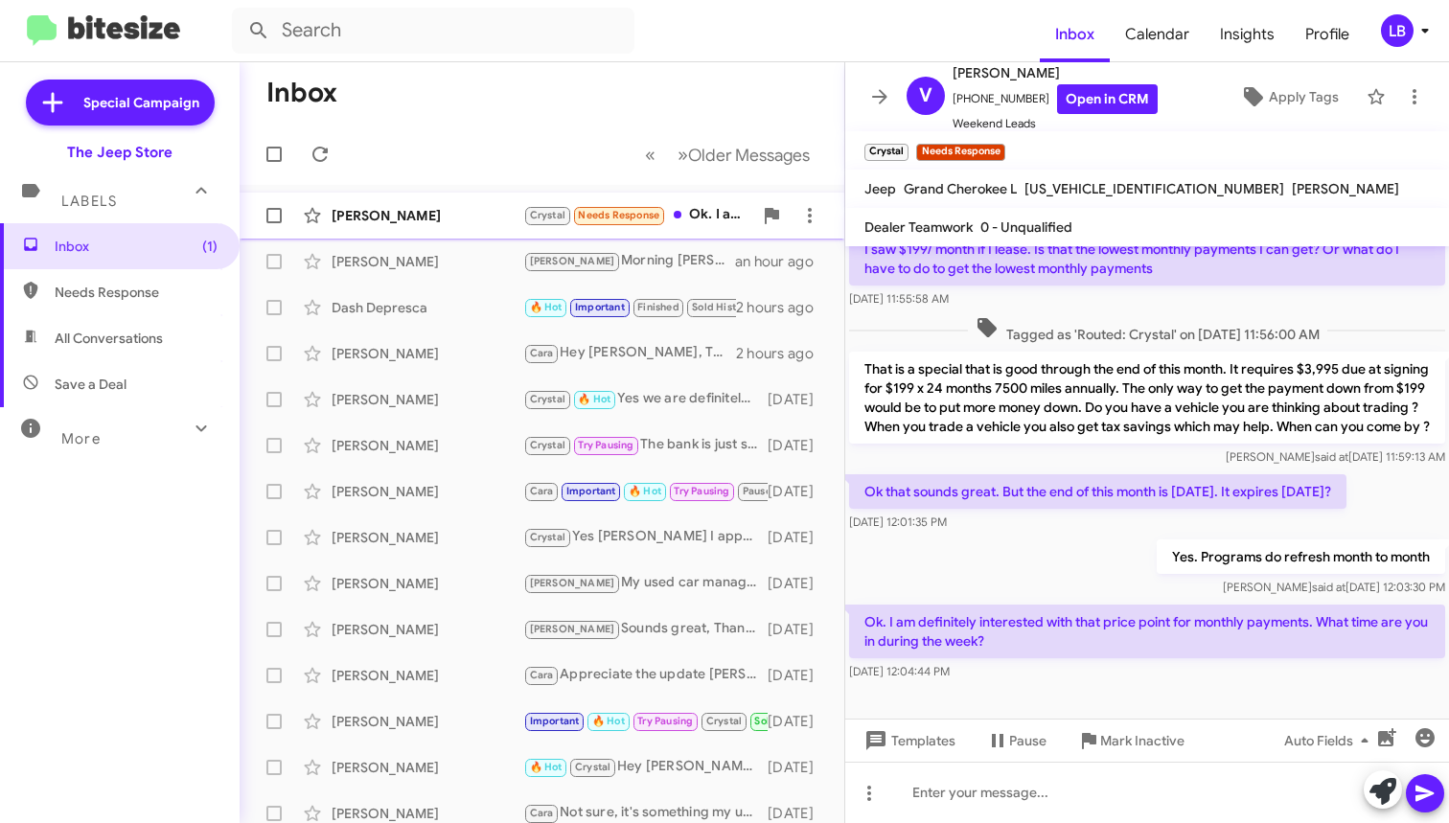
click at [375, 225] on div "[PERSON_NAME] [PERSON_NAME] Needs Response Ok. I am definitely interested with …" at bounding box center [542, 215] width 574 height 38
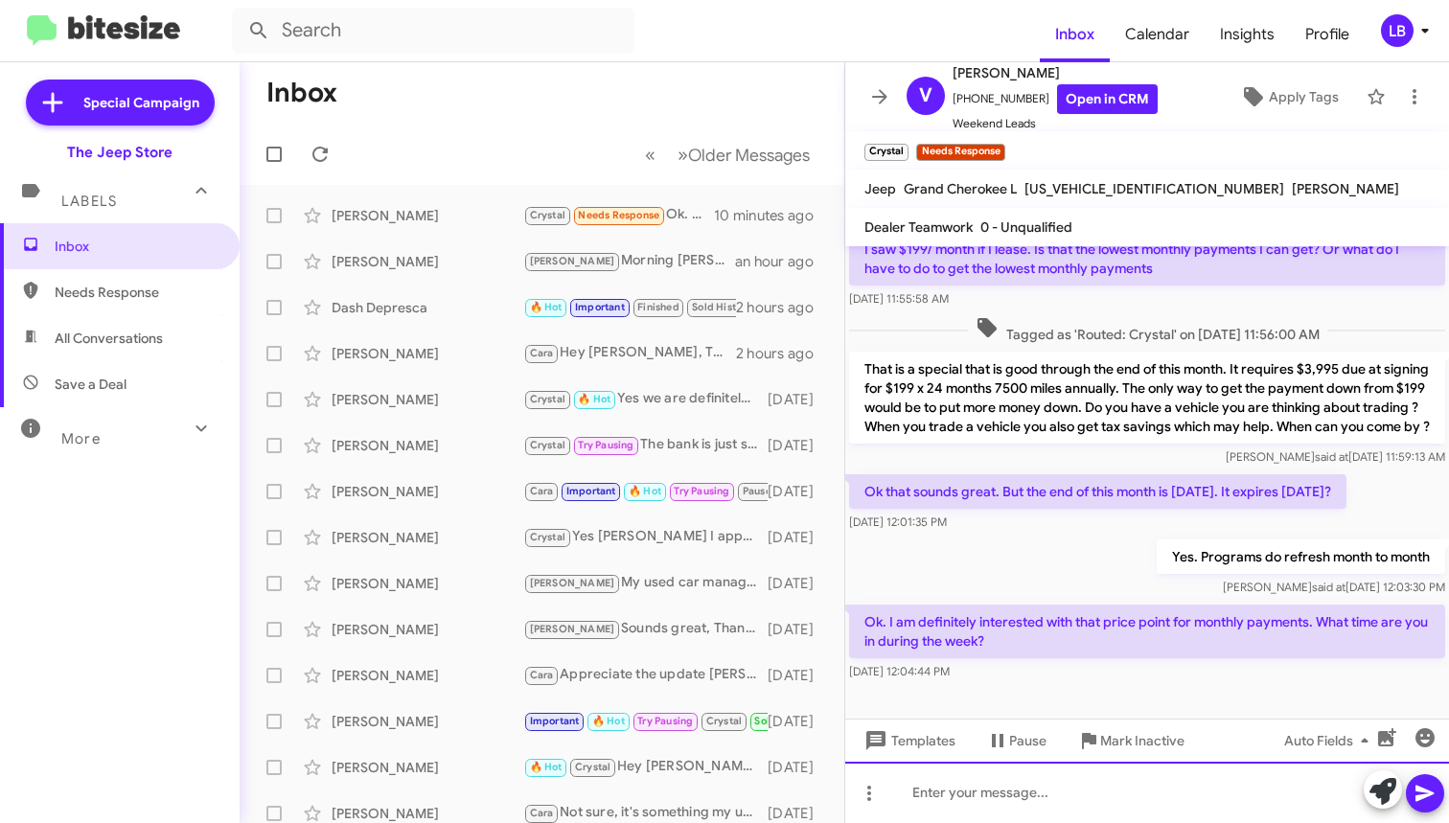
click at [1039, 803] on div at bounding box center [1147, 792] width 604 height 61
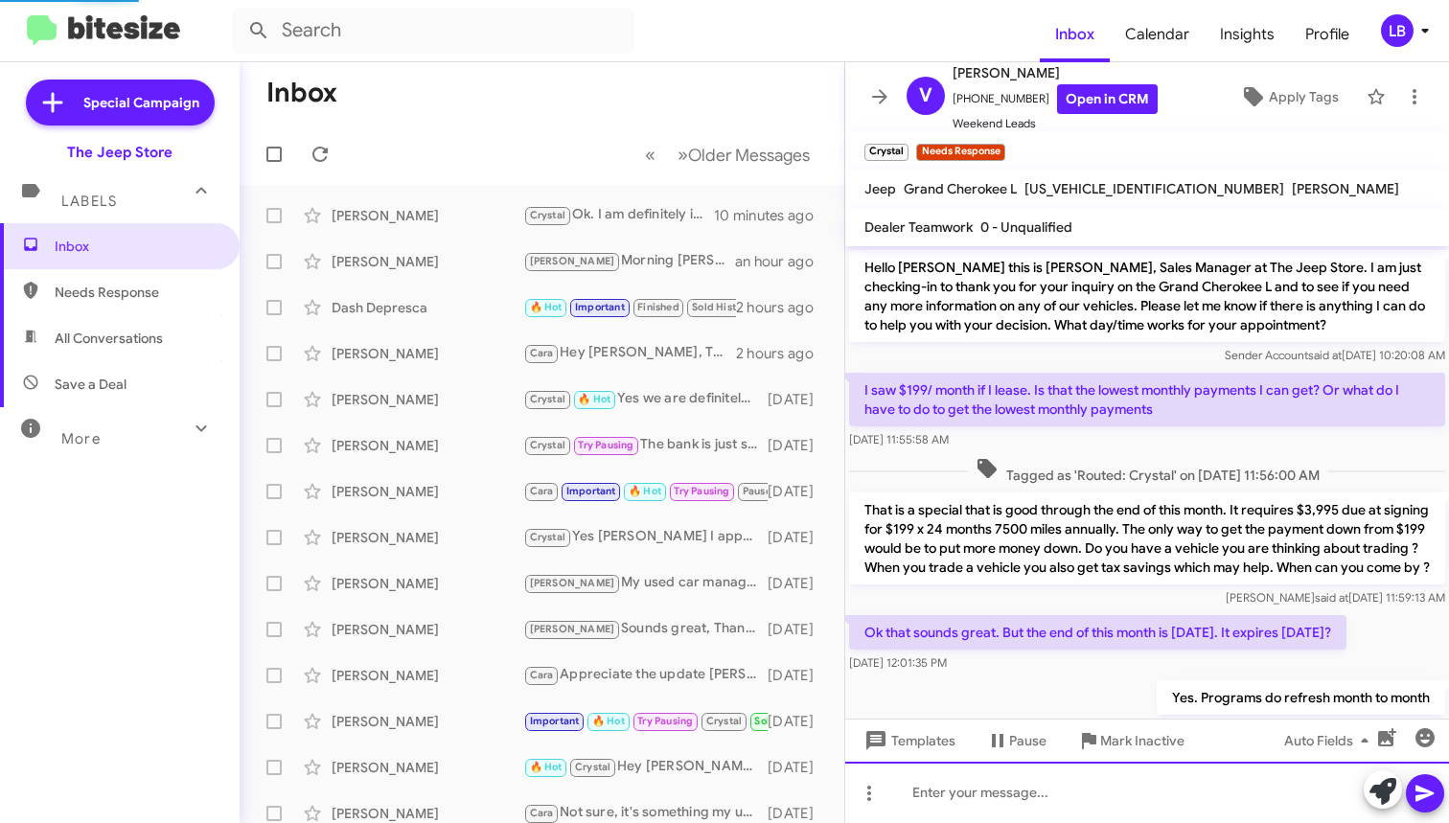
scroll to position [230, 0]
